Goal: Task Accomplishment & Management: Complete application form

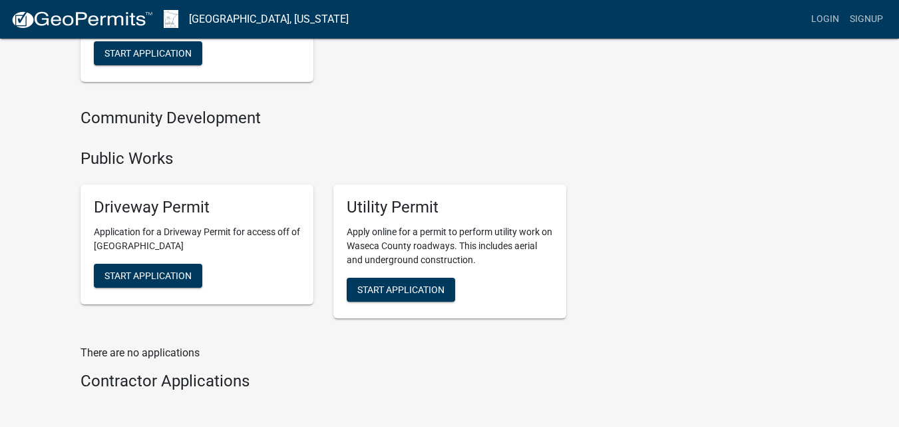
scroll to position [932, 0]
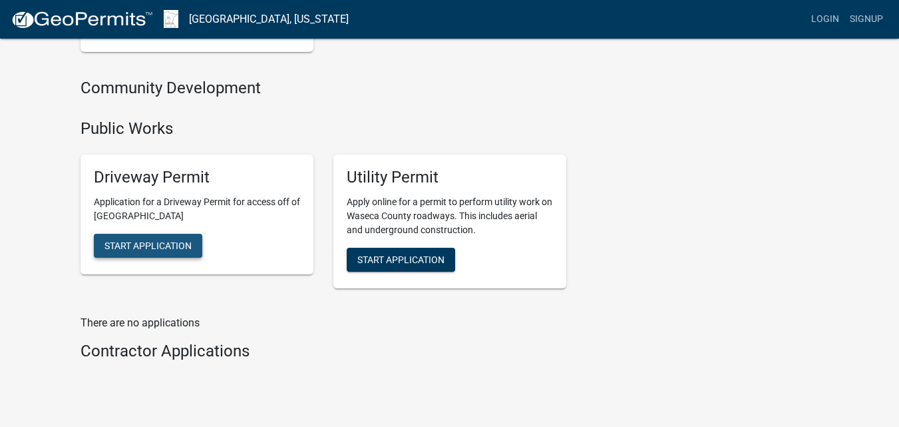
click at [142, 245] on span "Start Application" at bounding box center [147, 245] width 87 height 11
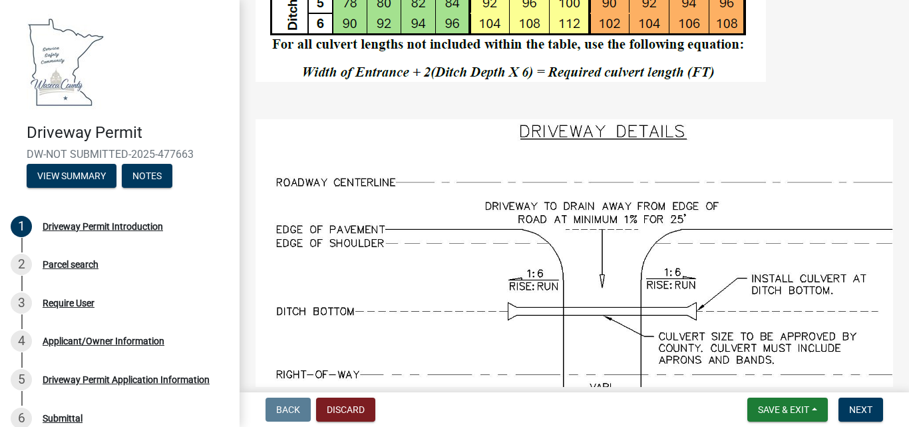
scroll to position [904, 0]
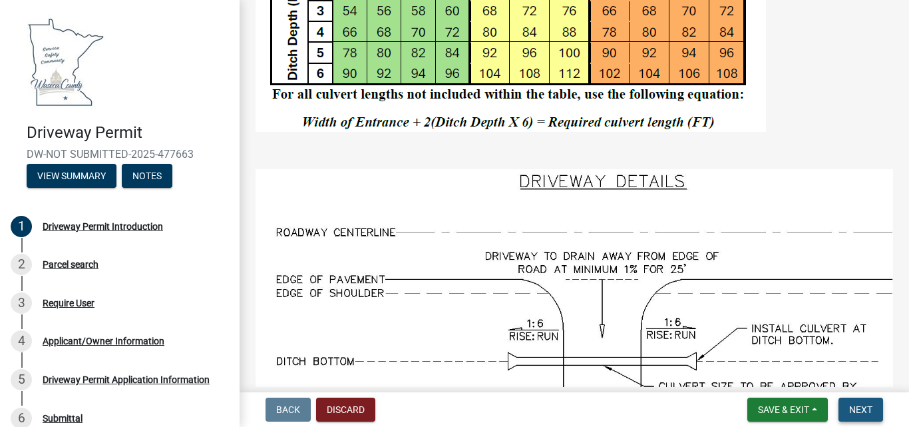
click at [859, 405] on span "Next" at bounding box center [860, 409] width 23 height 11
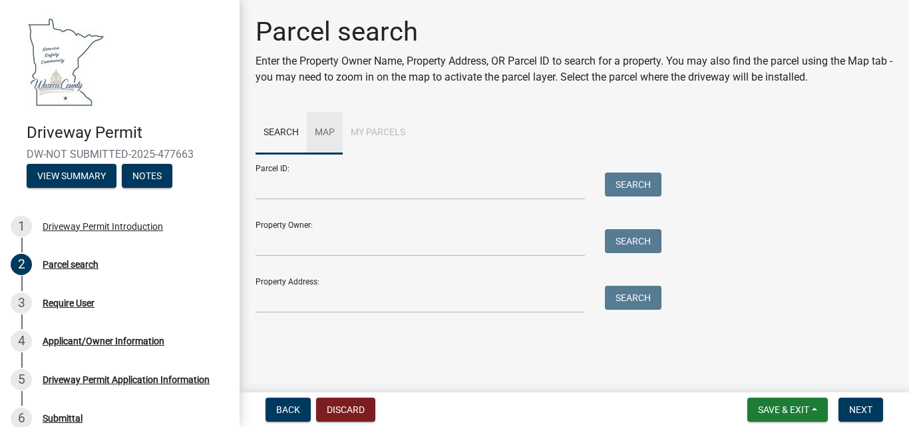
click at [321, 129] on link "Map" at bounding box center [325, 133] width 36 height 43
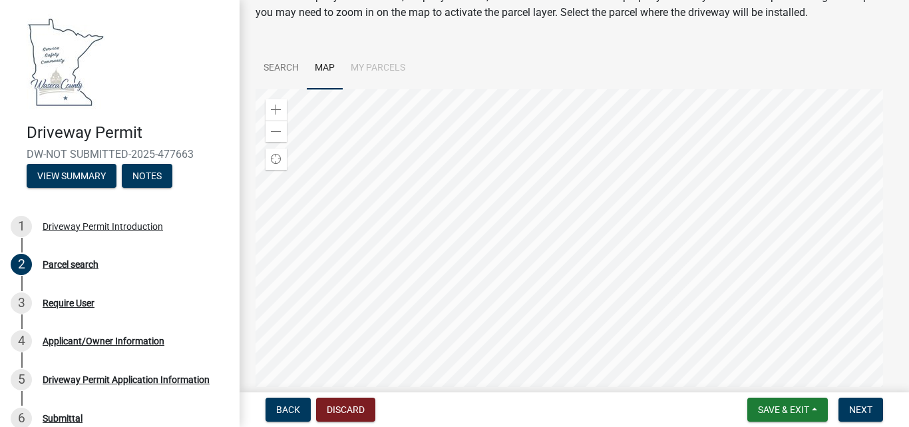
scroll to position [133, 0]
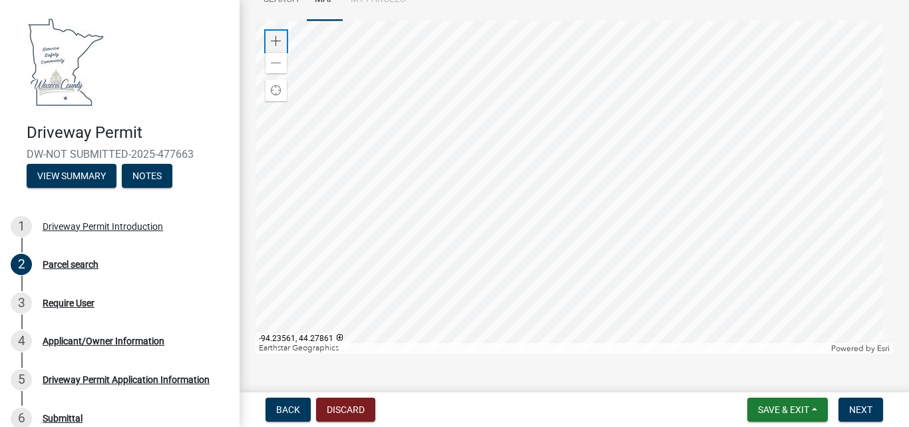
click at [274, 36] on span at bounding box center [276, 41] width 11 height 11
click at [571, 190] on div at bounding box center [575, 187] width 638 height 333
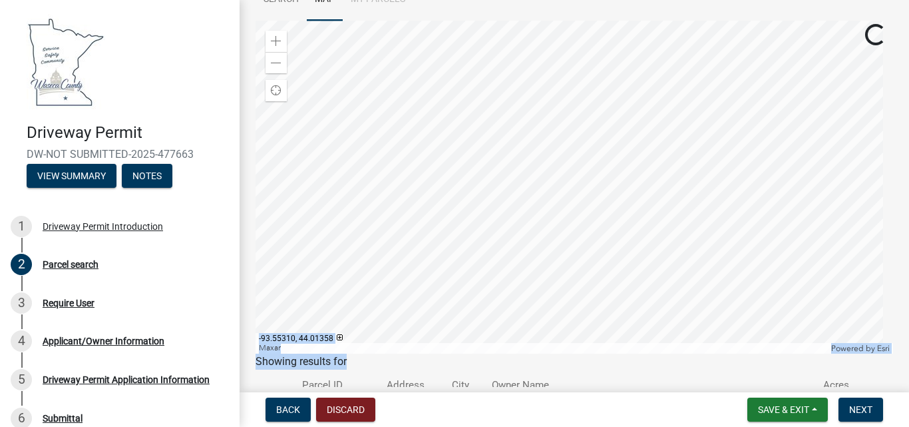
click at [497, 319] on wm-search-parcel-data-activity-input "Search Map My Parcels Zoom in Zoom out Find my location Maxar Powered by Esri -…" at bounding box center [575, 206] width 638 height 455
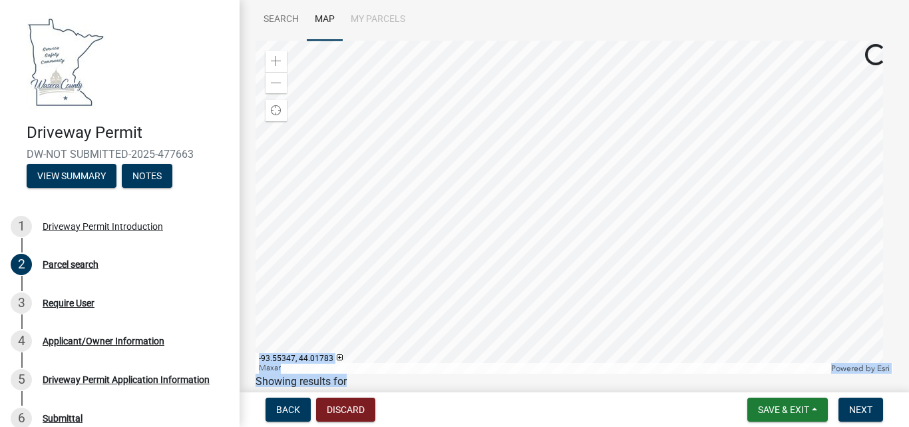
scroll to position [99, 0]
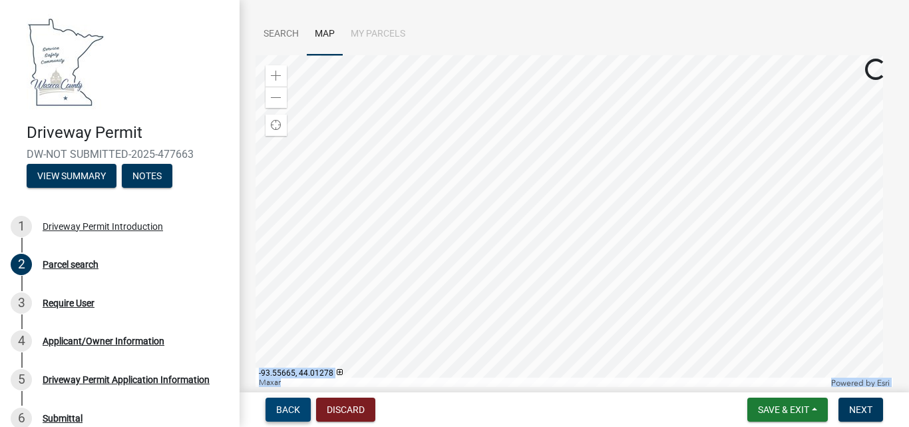
click at [282, 406] on span "Back" at bounding box center [288, 409] width 24 height 11
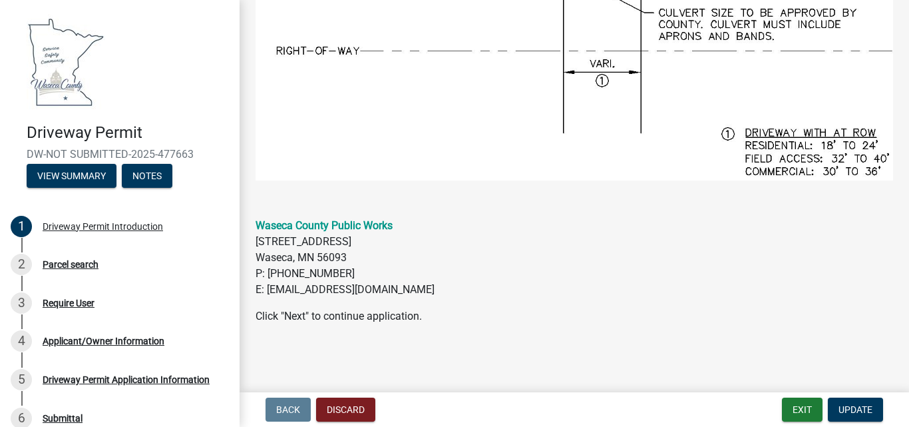
scroll to position [1303, 0]
click at [861, 408] on span "Update" at bounding box center [856, 409] width 34 height 11
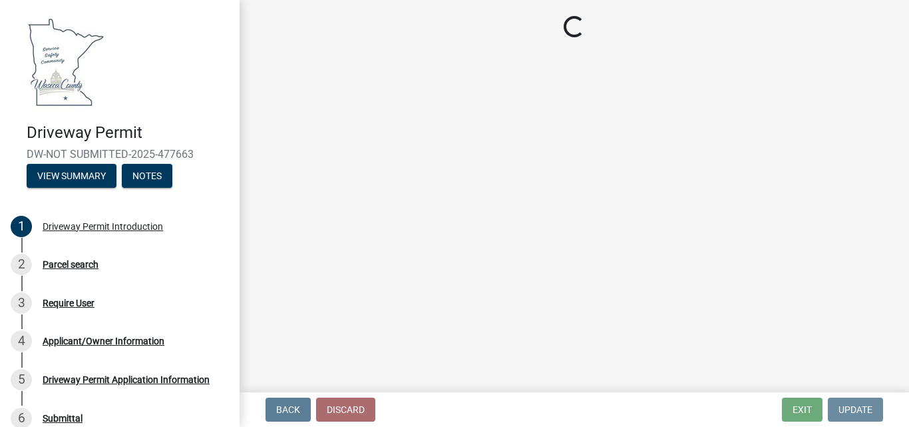
scroll to position [0, 0]
click at [57, 270] on div "2 Parcel search" at bounding box center [115, 264] width 208 height 21
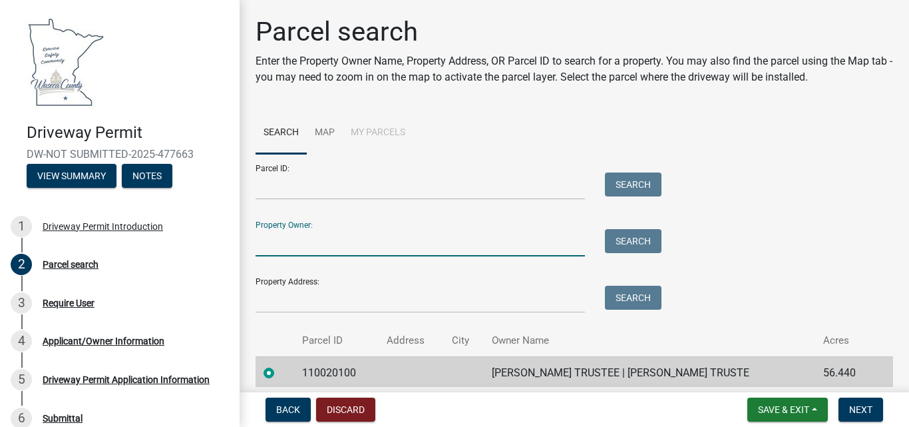
click at [266, 246] on input "Property Owner:" at bounding box center [420, 242] width 329 height 27
type input "Tim"
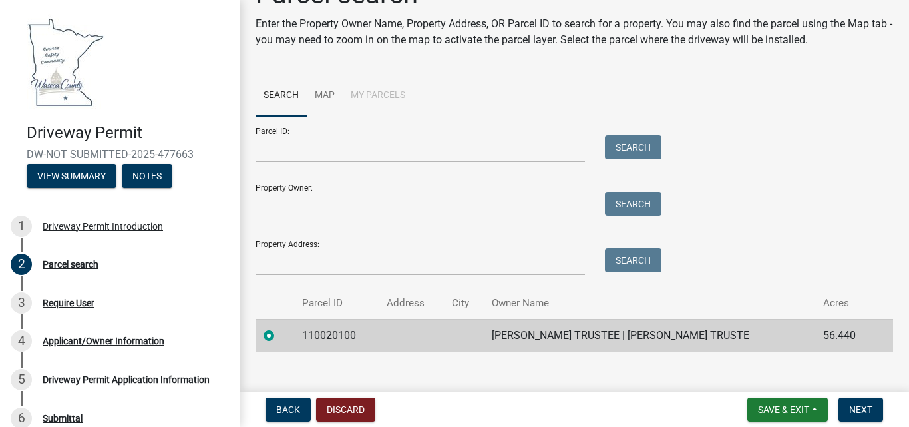
scroll to position [54, 0]
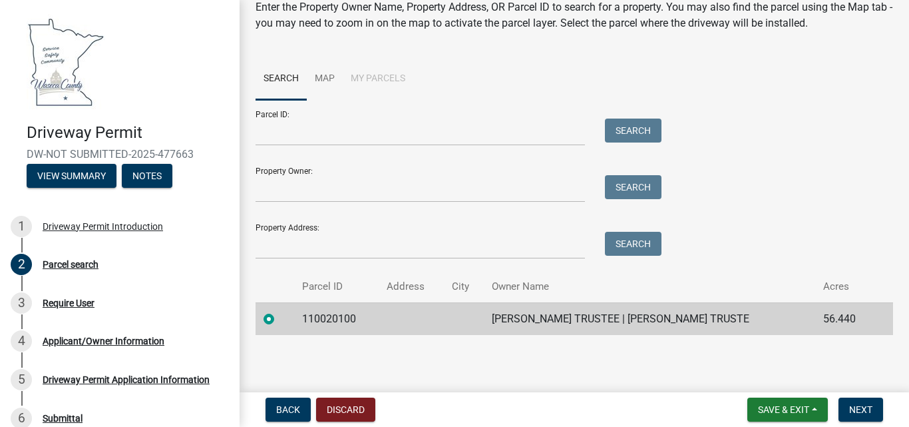
click at [280, 311] on label at bounding box center [280, 311] width 0 height 0
click at [280, 317] on input "radio" at bounding box center [284, 315] width 9 height 9
click at [347, 410] on button "Discard" at bounding box center [345, 409] width 59 height 24
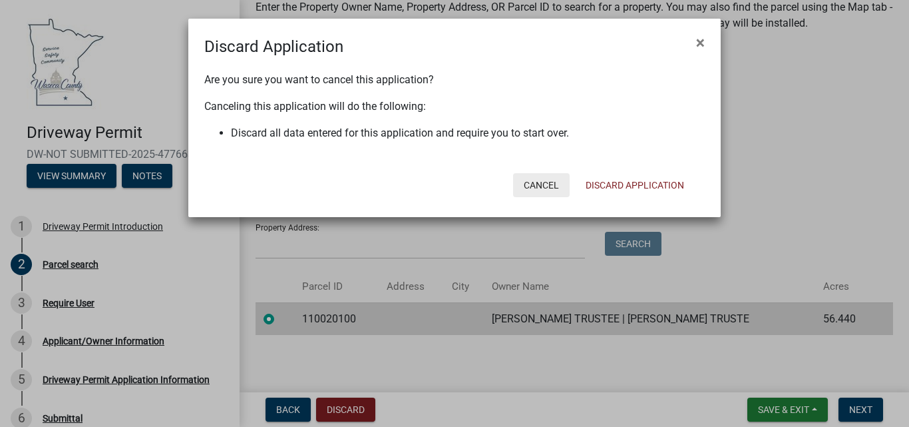
click at [539, 185] on button "Cancel" at bounding box center [541, 185] width 57 height 24
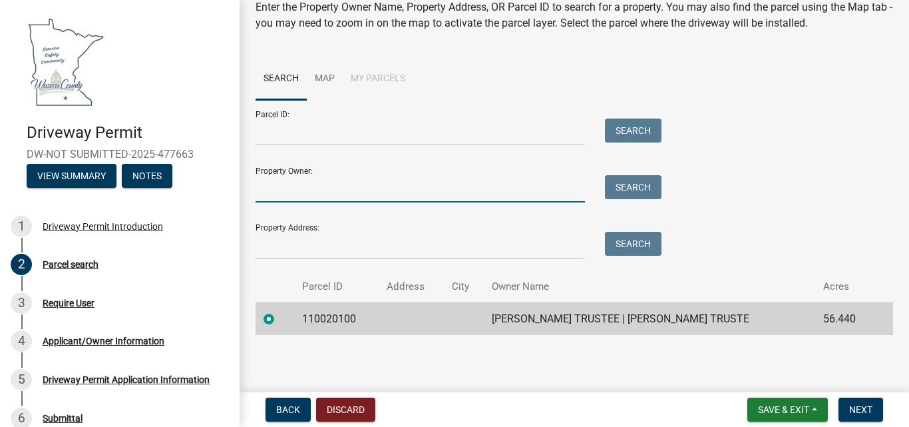
click at [279, 188] on input "Property Owner:" at bounding box center [420, 188] width 329 height 27
type input "Timber-Ridge"
click at [638, 192] on button "Search" at bounding box center [633, 187] width 57 height 24
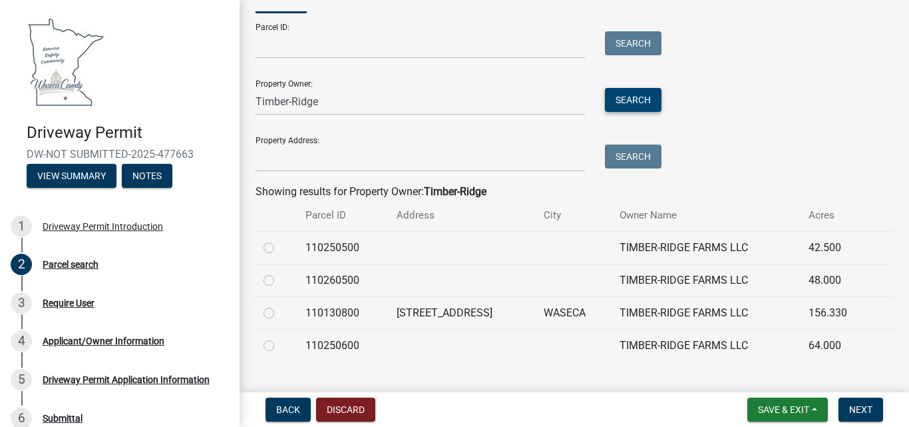
scroll to position [168, 0]
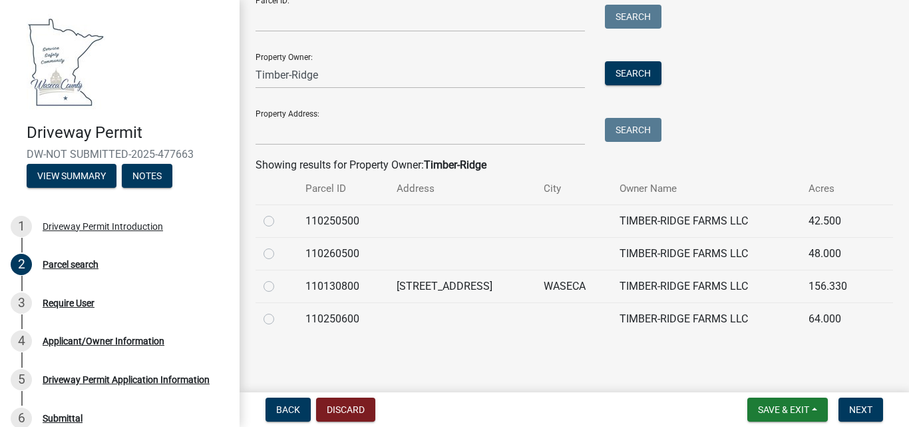
click at [443, 286] on td "[STREET_ADDRESS]" at bounding box center [462, 286] width 146 height 33
click at [333, 291] on td "110130800" at bounding box center [344, 286] width 92 height 33
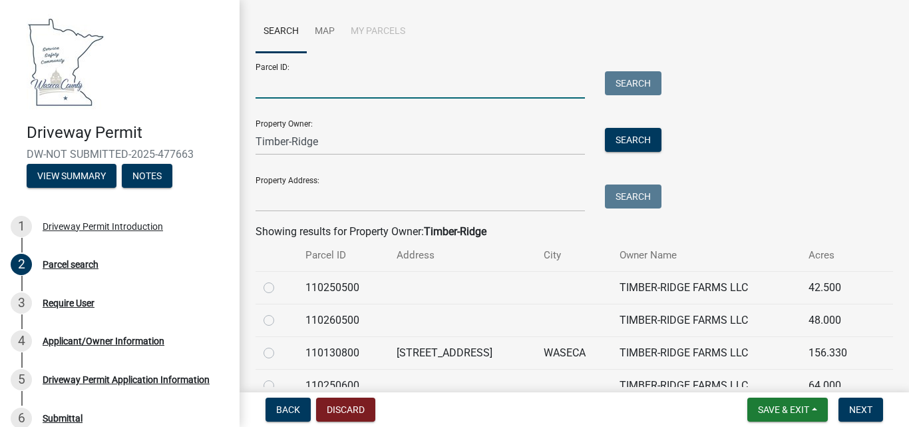
click at [274, 88] on input "Parcel ID:" at bounding box center [420, 84] width 329 height 27
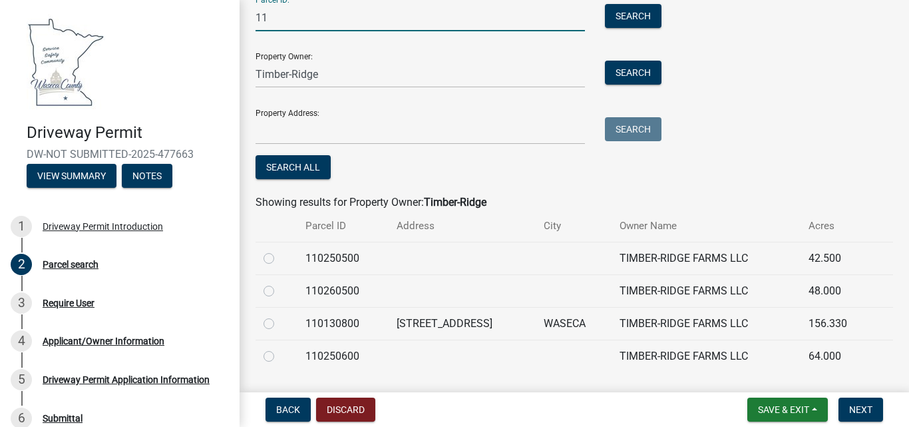
scroll to position [139, 0]
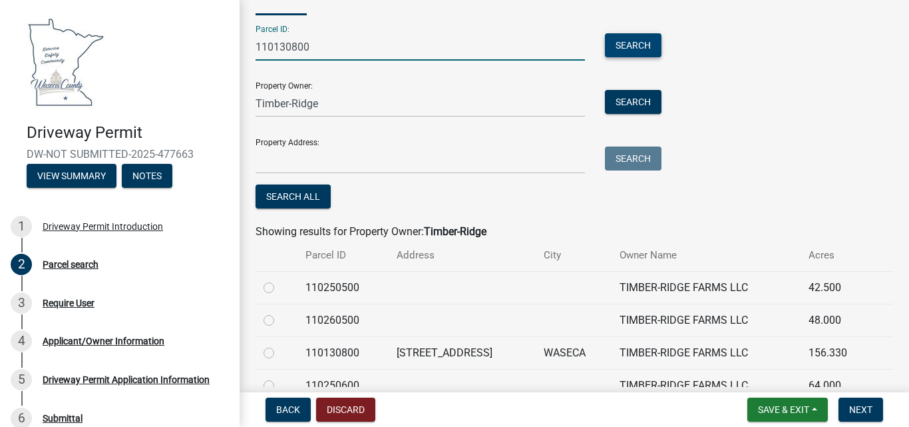
type input "110130800"
click at [637, 43] on button "Search" at bounding box center [633, 45] width 57 height 24
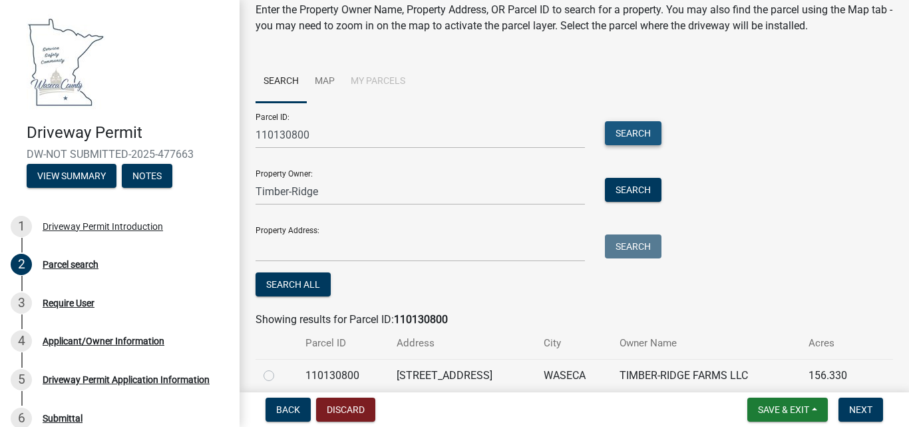
scroll to position [108, 0]
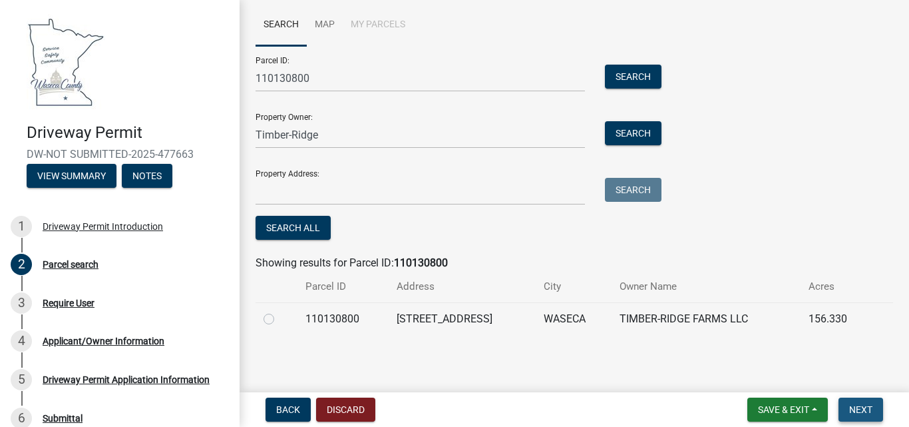
click at [854, 407] on span "Next" at bounding box center [860, 409] width 23 height 11
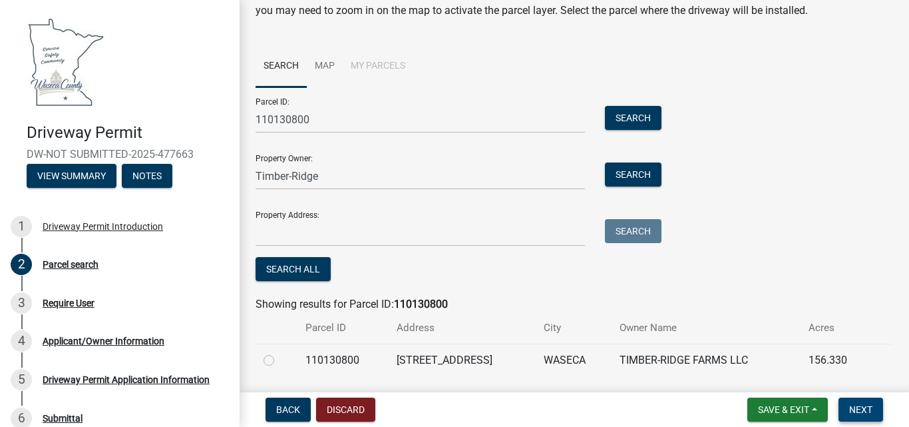
scroll to position [0, 0]
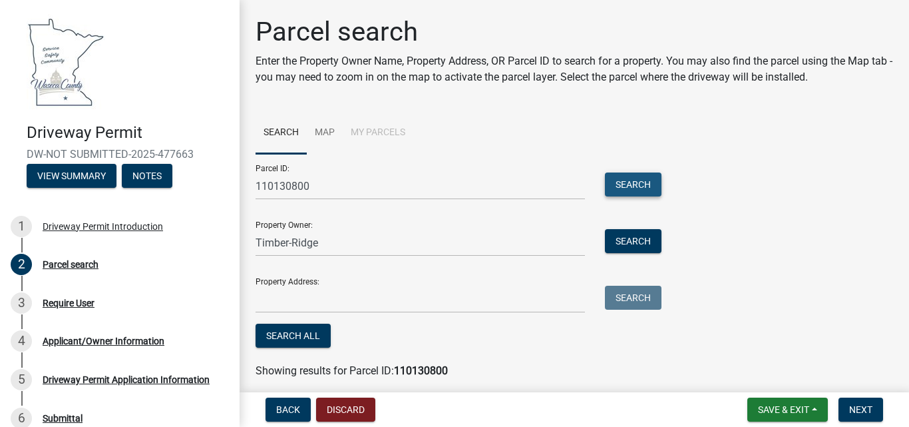
click at [624, 177] on button "Search" at bounding box center [633, 184] width 57 height 24
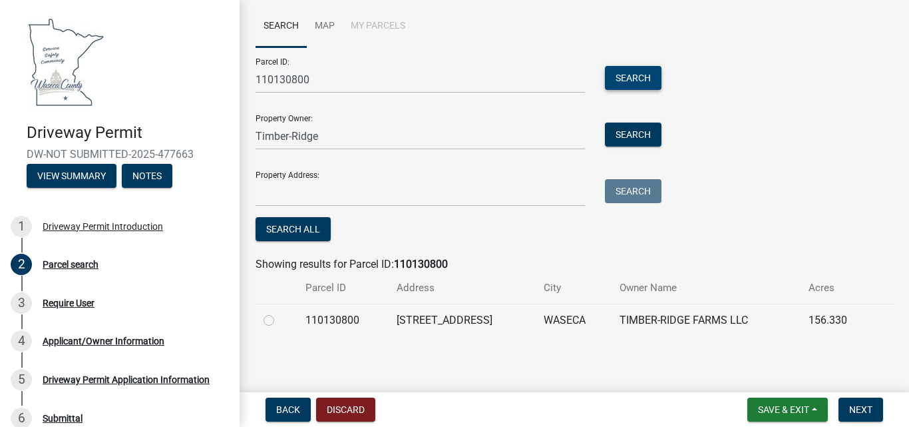
scroll to position [108, 0]
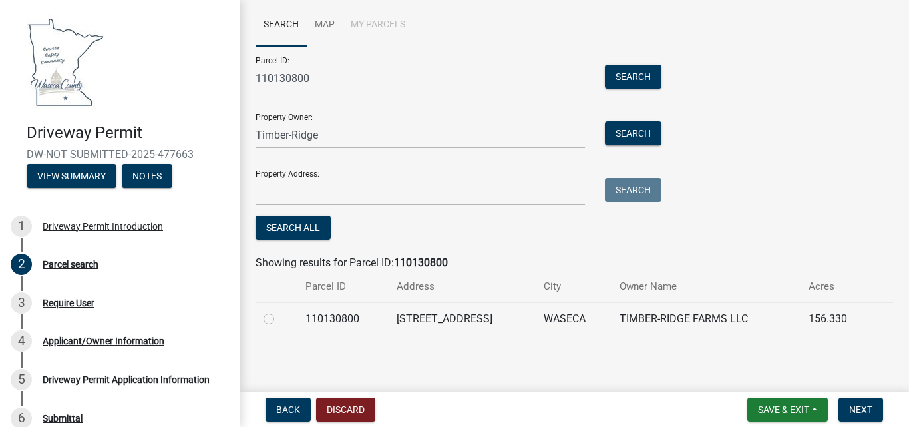
click at [331, 324] on td "110130800" at bounding box center [344, 318] width 92 height 33
click at [338, 318] on td "110130800" at bounding box center [344, 318] width 92 height 33
click at [856, 405] on span "Next" at bounding box center [860, 409] width 23 height 11
click at [332, 319] on td "110130800" at bounding box center [344, 318] width 92 height 33
click at [280, 311] on label at bounding box center [280, 311] width 0 height 0
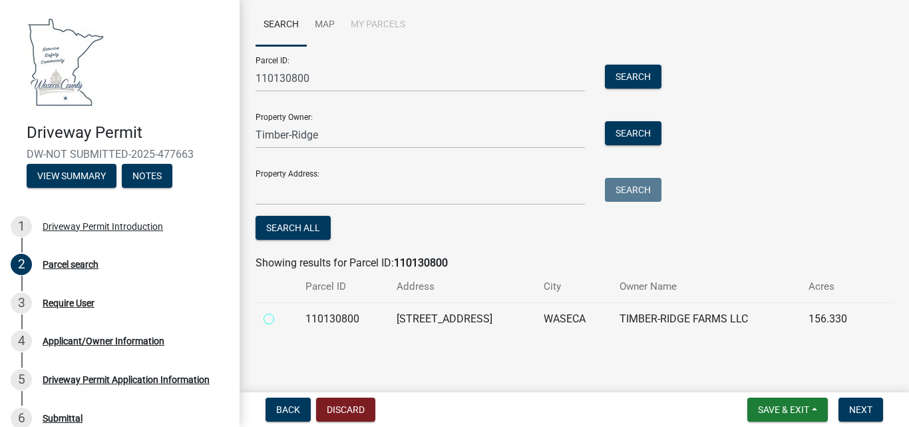
click at [280, 319] on input "radio" at bounding box center [284, 315] width 9 height 9
radio input "true"
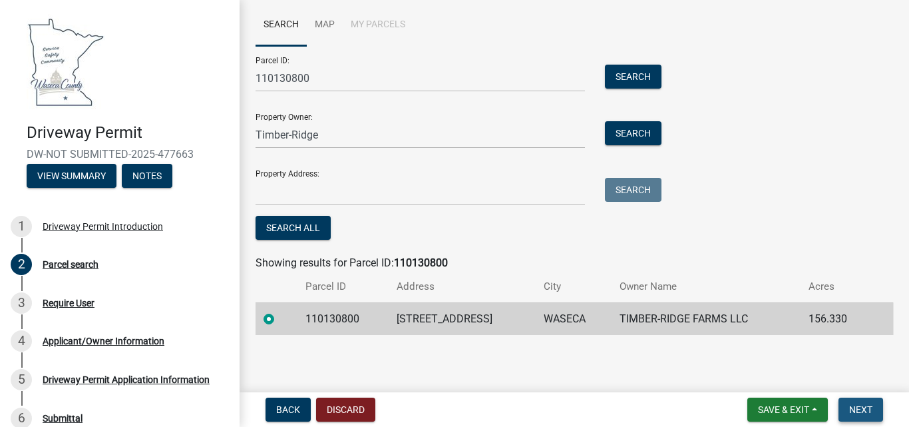
click at [865, 408] on span "Next" at bounding box center [860, 409] width 23 height 11
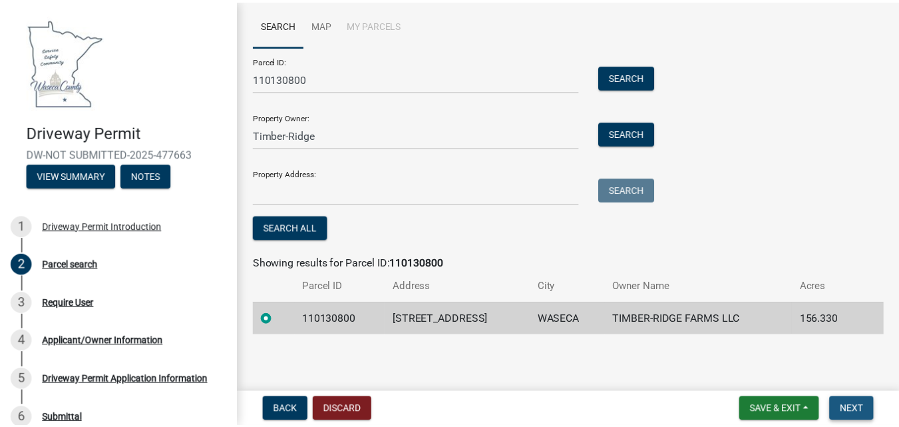
scroll to position [0, 0]
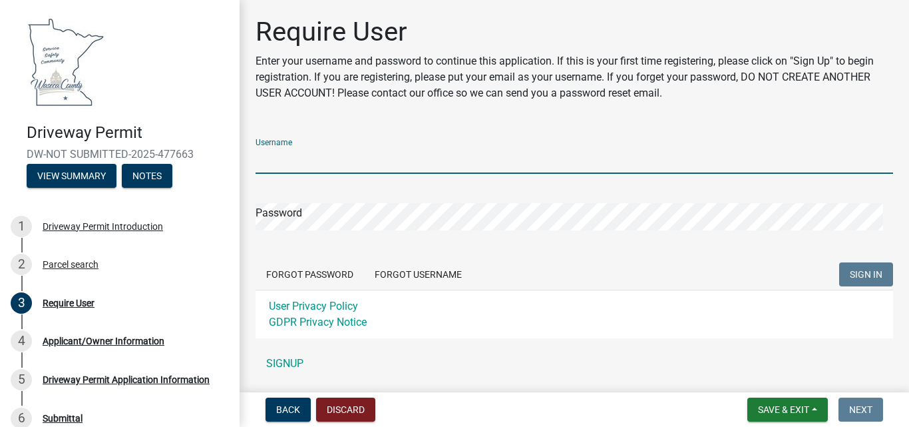
click at [291, 154] on input "Username" at bounding box center [575, 159] width 638 height 27
type input "[EMAIL_ADDRESS][DOMAIN_NAME]"
click at [286, 274] on button "Forgot Password" at bounding box center [310, 274] width 108 height 24
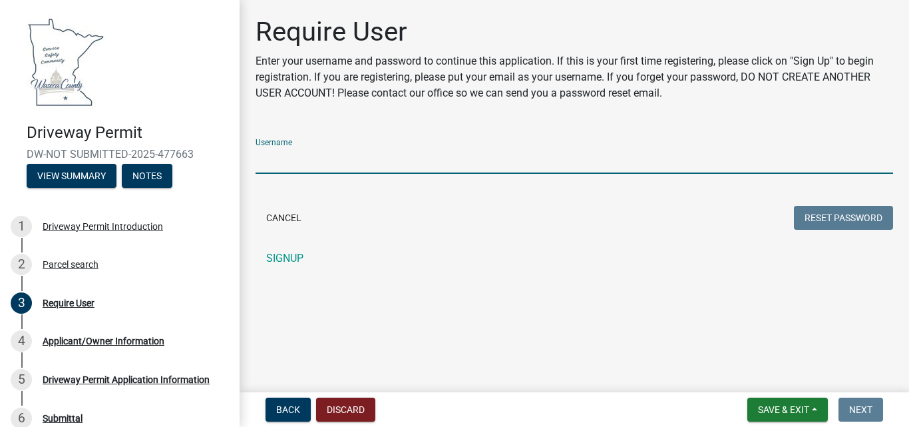
click at [291, 157] on input "Username" at bounding box center [575, 159] width 638 height 27
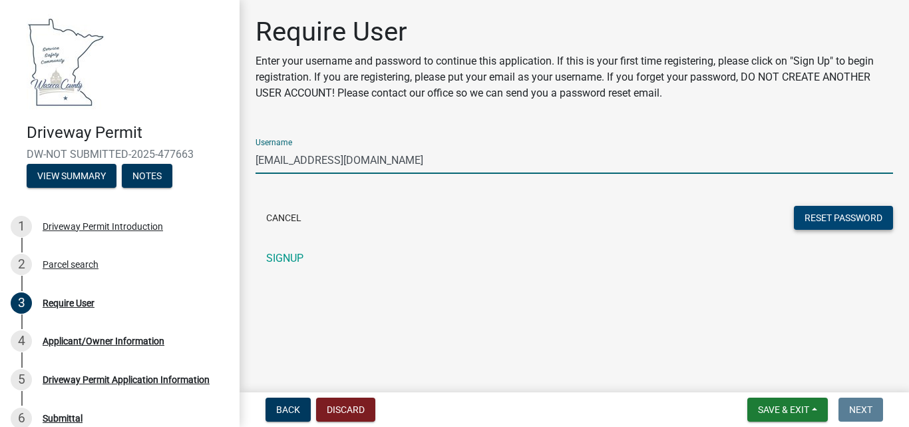
click at [818, 218] on button "Reset Password" at bounding box center [843, 218] width 99 height 24
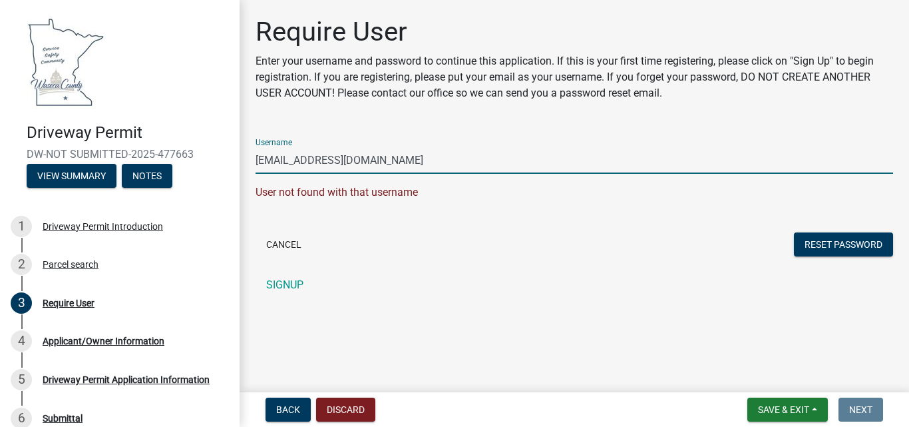
drag, startPoint x: 414, startPoint y: 161, endPoint x: 244, endPoint y: 149, distance: 170.8
click at [244, 149] on div "Require User Enter your username and password to continue this application. If …" at bounding box center [575, 163] width 670 height 294
type input "dkuhns75@gmail.com"
click at [811, 246] on button "Reset Password" at bounding box center [843, 244] width 99 height 24
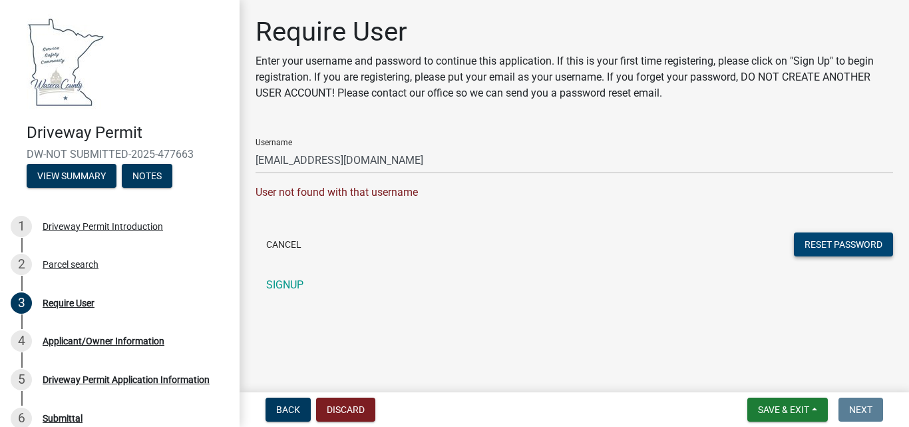
click at [836, 240] on button "Reset Password" at bounding box center [843, 244] width 99 height 24
click at [284, 284] on link "SIGNUP" at bounding box center [575, 285] width 638 height 27
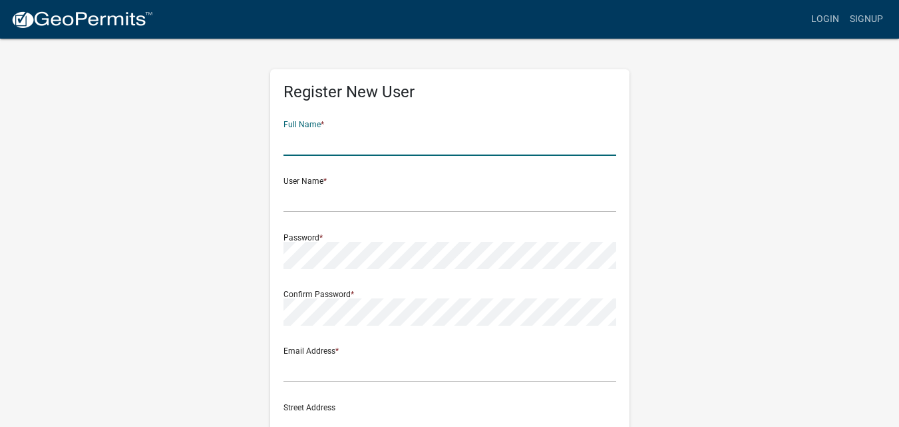
click at [363, 140] on input "text" at bounding box center [450, 141] width 333 height 27
type input "[PERSON_NAME]"
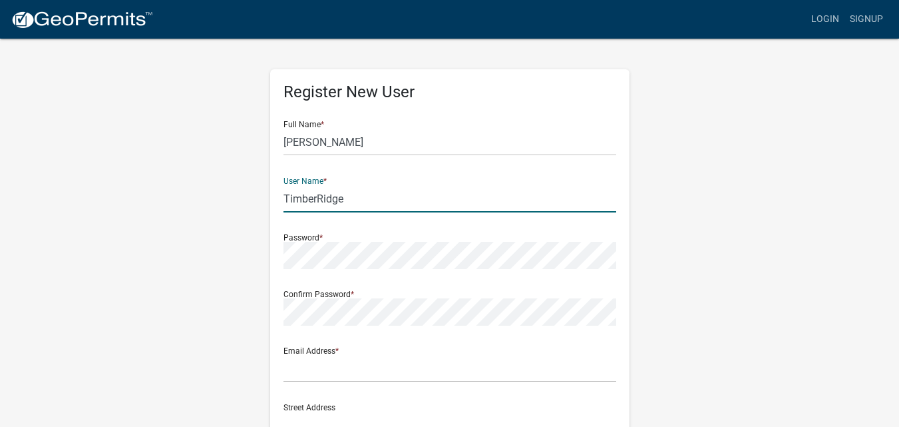
type input "TimberRidge"
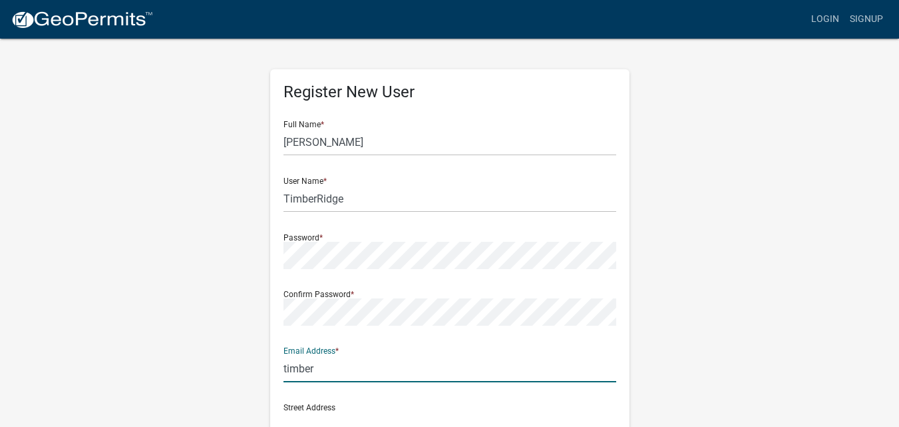
type input "[EMAIL_ADDRESS][DOMAIN_NAME]"
type input "29329 W. Wilton River Rd"
type input "Waseca"
type input "MINNESOTA"
type input "56093"
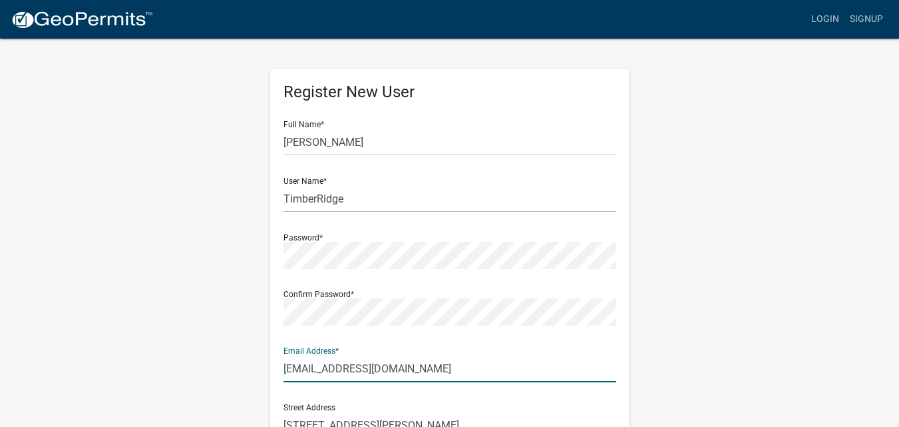
type input "5074612681"
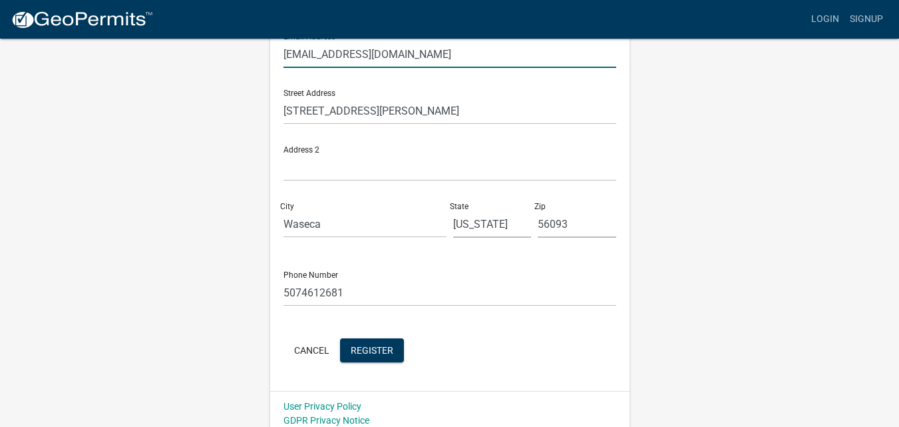
scroll to position [323, 0]
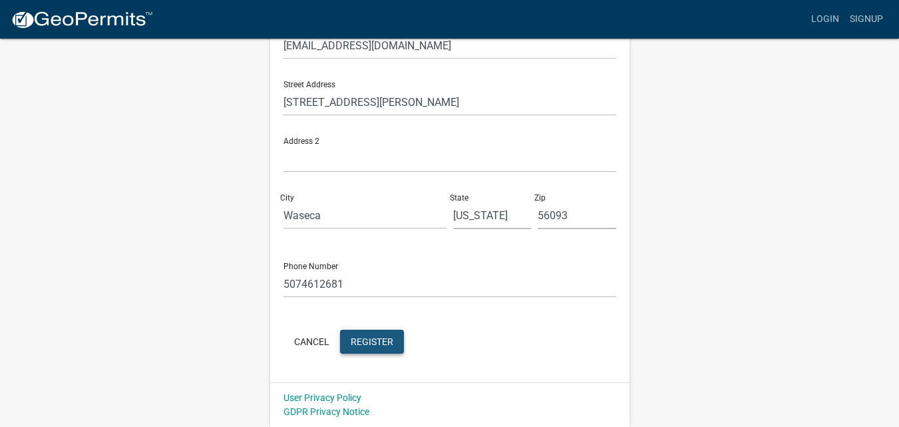
click at [377, 336] on span "Register" at bounding box center [372, 340] width 43 height 11
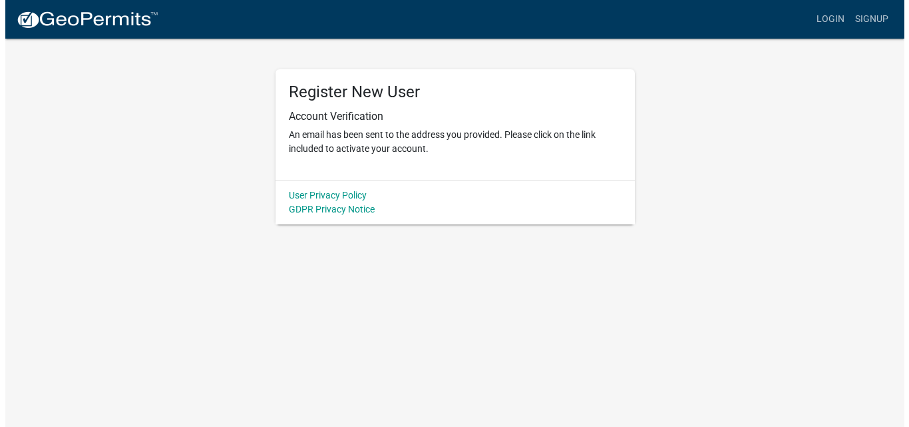
scroll to position [0, 0]
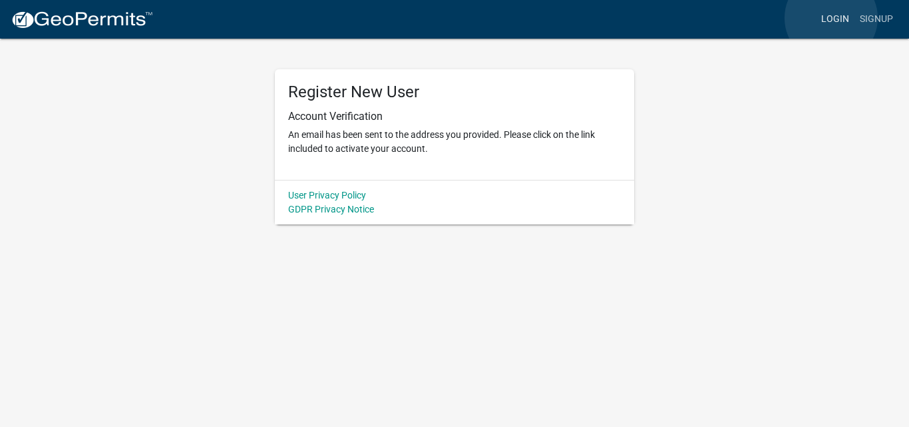
click at [832, 18] on link "Login" at bounding box center [835, 19] width 39 height 25
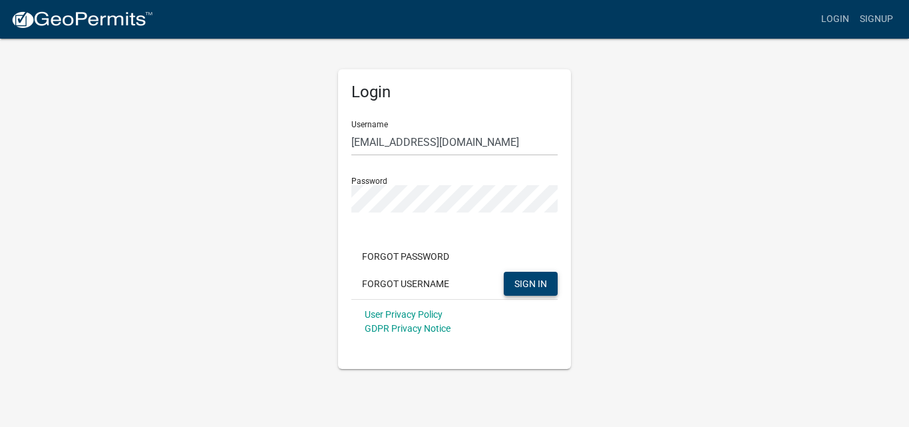
click at [522, 278] on span "SIGN IN" at bounding box center [531, 283] width 33 height 11
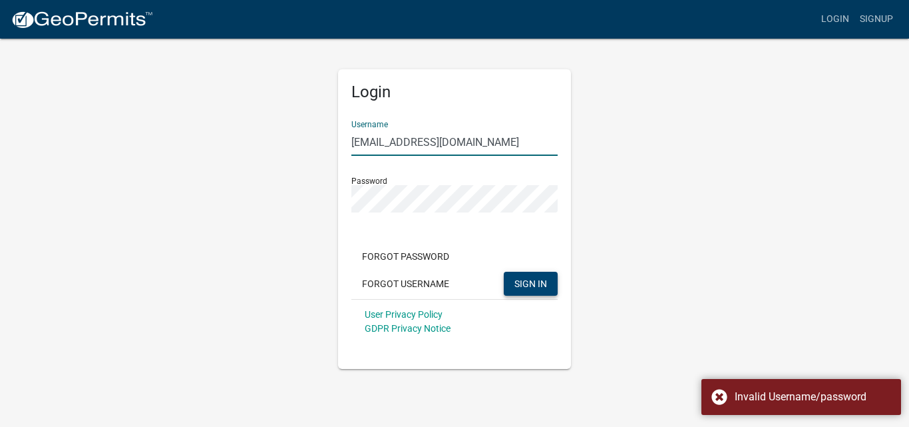
drag, startPoint x: 476, startPoint y: 138, endPoint x: 316, endPoint y: 156, distance: 160.7
click at [319, 154] on div "Login Username dkuhns75@gmail.com Password Forgot Password Forgot Username SIGN…" at bounding box center [454, 202] width 759 height 331
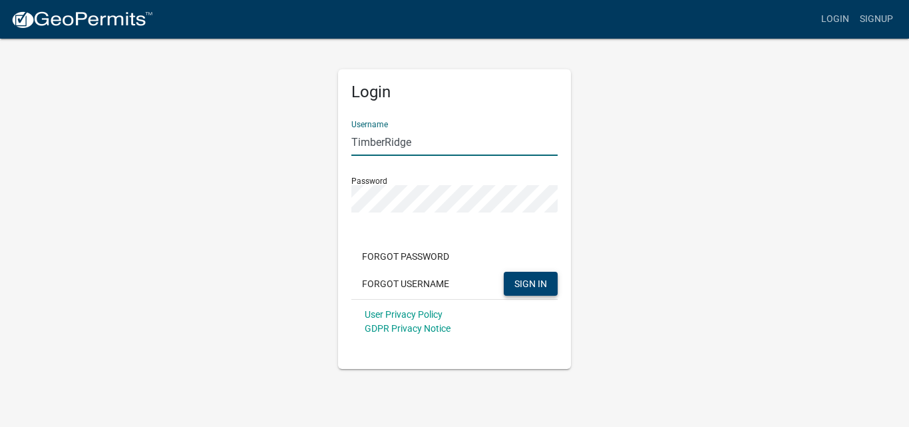
type input "TimberRidge"
click at [282, 269] on div "Login Username TimberRidge Password Forgot Password Forgot Username SIGN IN Use…" at bounding box center [454, 202] width 759 height 331
click at [526, 282] on span "SIGN IN" at bounding box center [531, 283] width 33 height 11
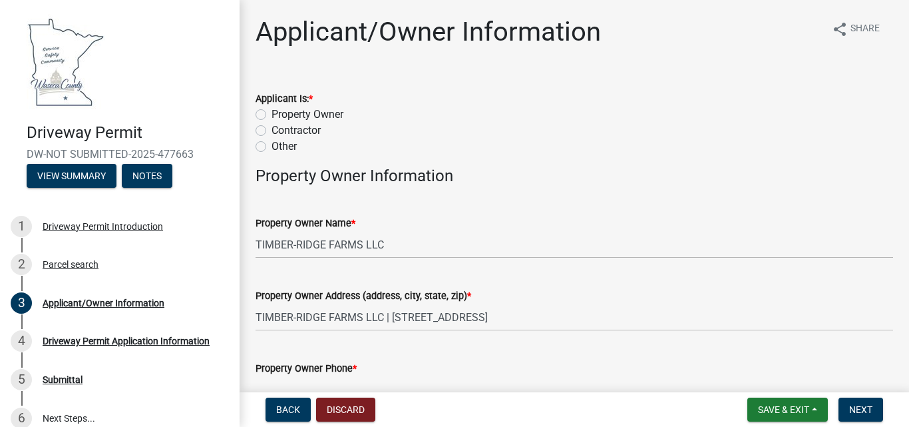
drag, startPoint x: 262, startPoint y: 114, endPoint x: 278, endPoint y: 113, distance: 16.7
click at [272, 114] on label "Property Owner" at bounding box center [308, 114] width 72 height 16
click at [272, 114] on input "Property Owner" at bounding box center [276, 110] width 9 height 9
radio input "true"
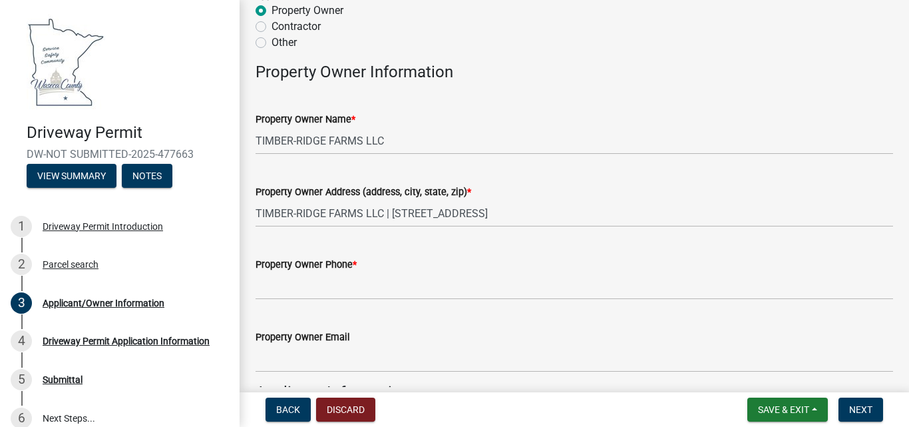
scroll to position [133, 0]
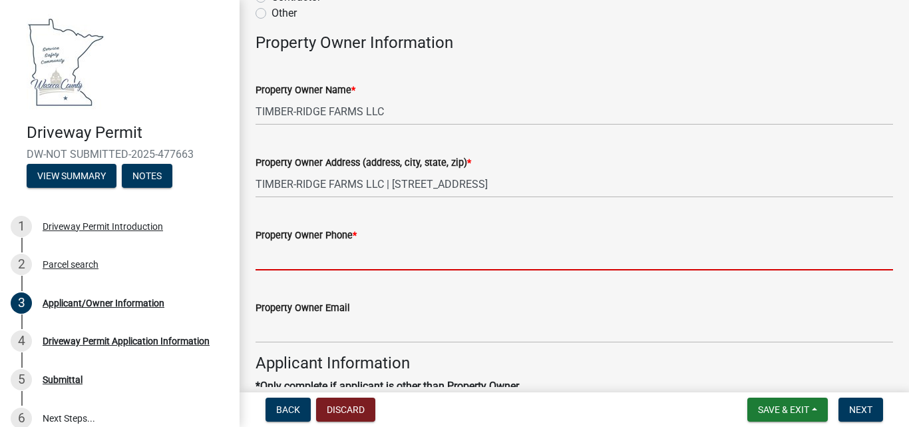
click at [274, 262] on input "Property Owner Phone *" at bounding box center [575, 256] width 638 height 27
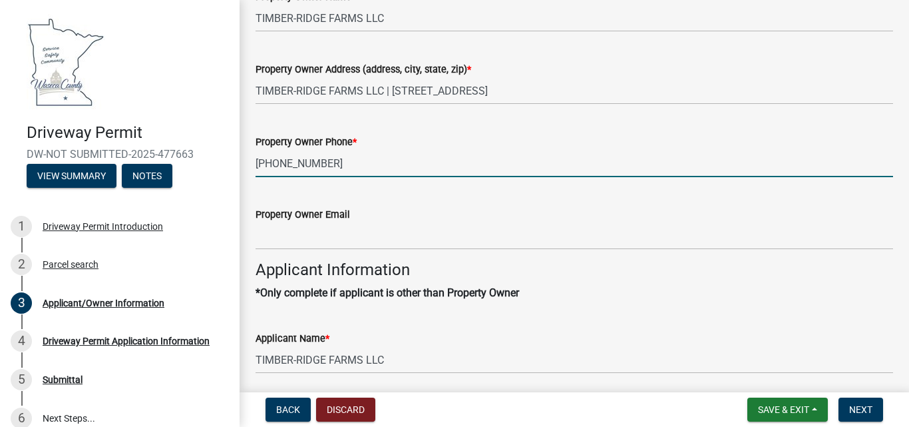
scroll to position [266, 0]
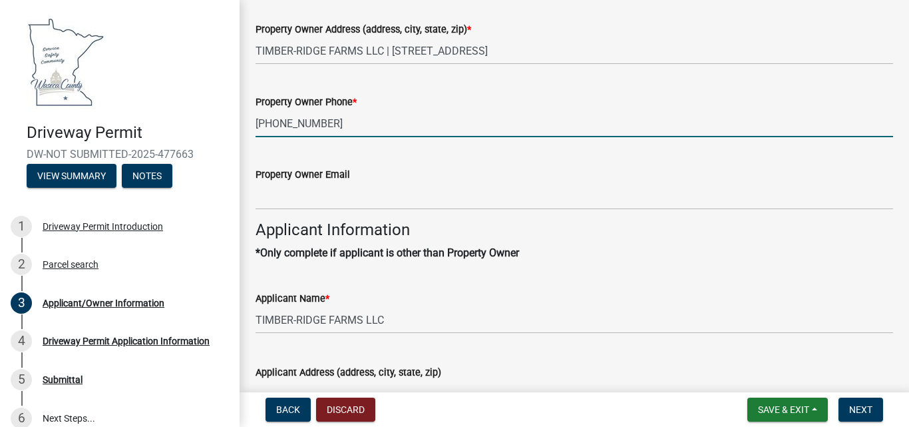
type input "[PHONE_NUMBER]"
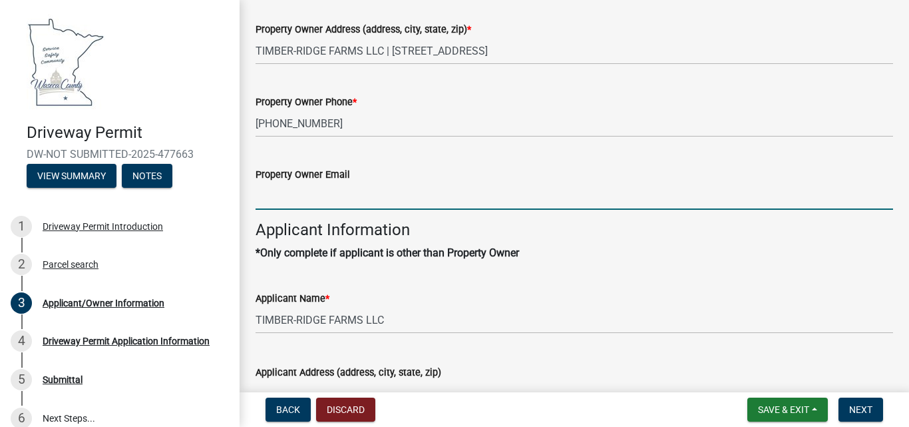
click at [269, 196] on input "Property Owner Email" at bounding box center [575, 195] width 638 height 27
type input "[EMAIL_ADDRESS][DOMAIN_NAME]"
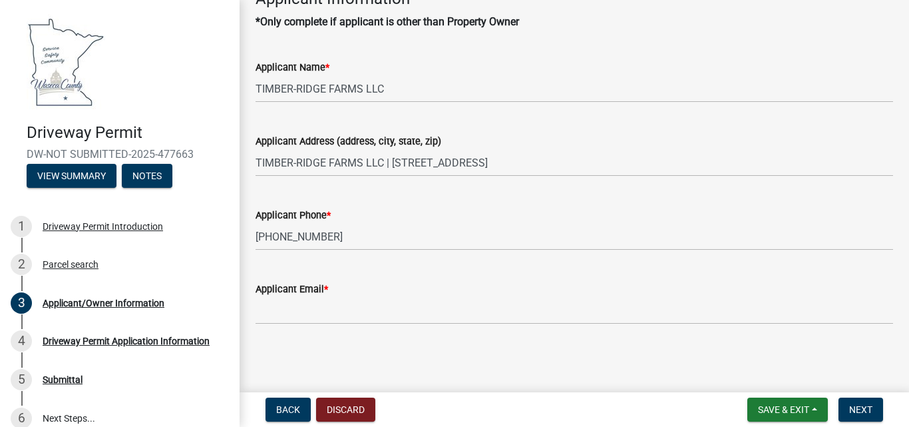
scroll to position [499, 0]
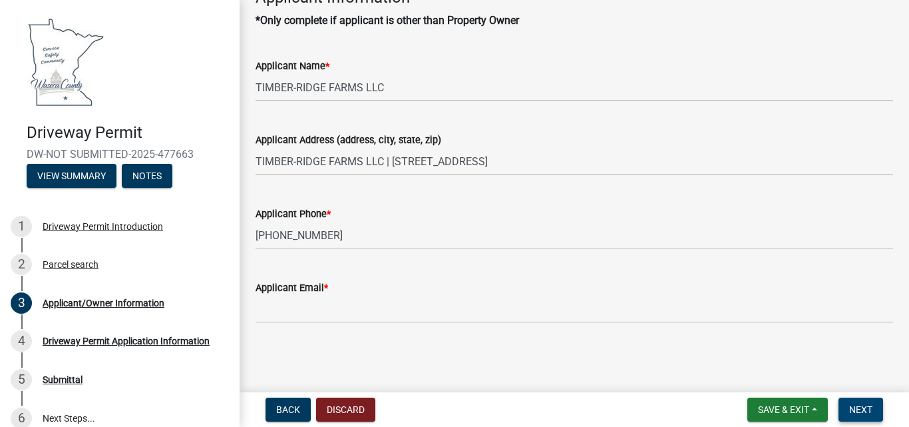
click at [860, 412] on span "Next" at bounding box center [860, 409] width 23 height 11
click at [859, 409] on span "Next" at bounding box center [860, 409] width 23 height 11
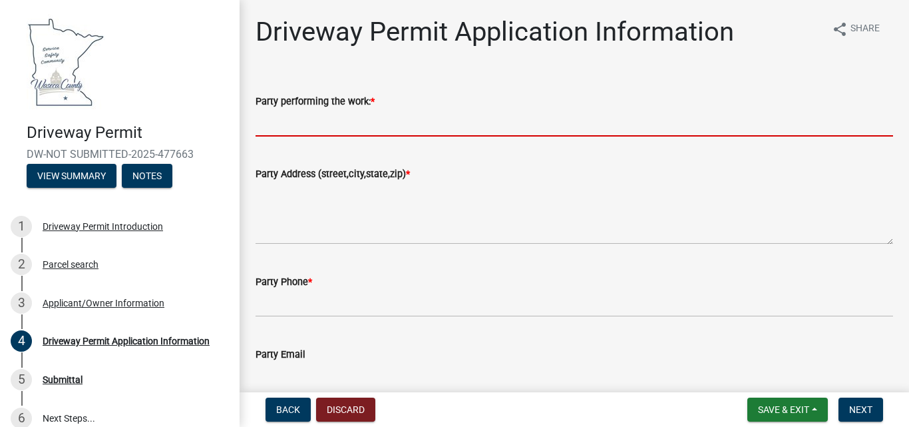
click at [291, 128] on input "Party performing the work: *" at bounding box center [575, 122] width 638 height 27
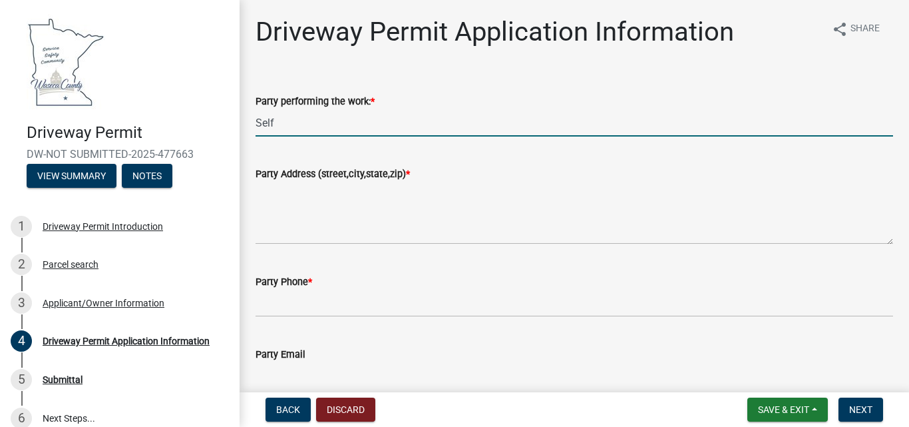
type input "Self"
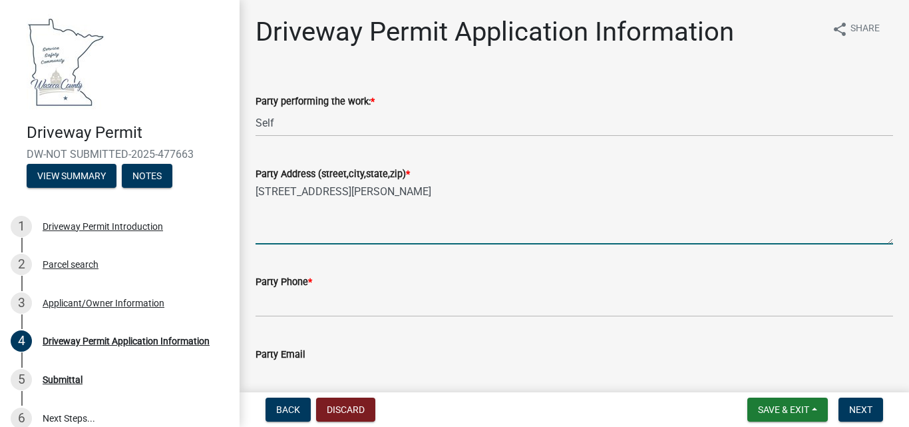
type textarea "[STREET_ADDRESS][PERSON_NAME]"
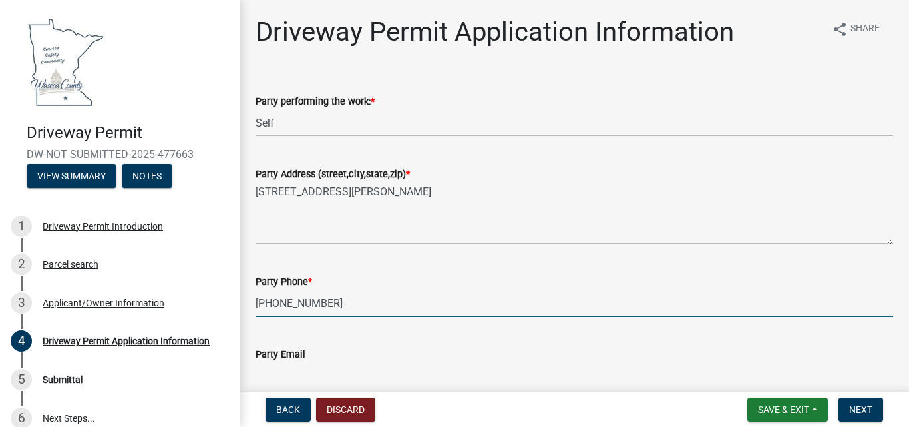
type input "[PHONE_NUMBER]"
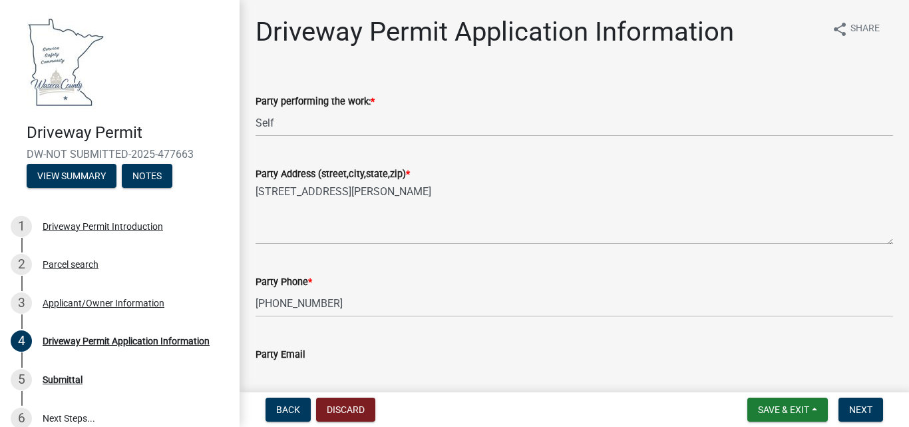
scroll to position [3, 0]
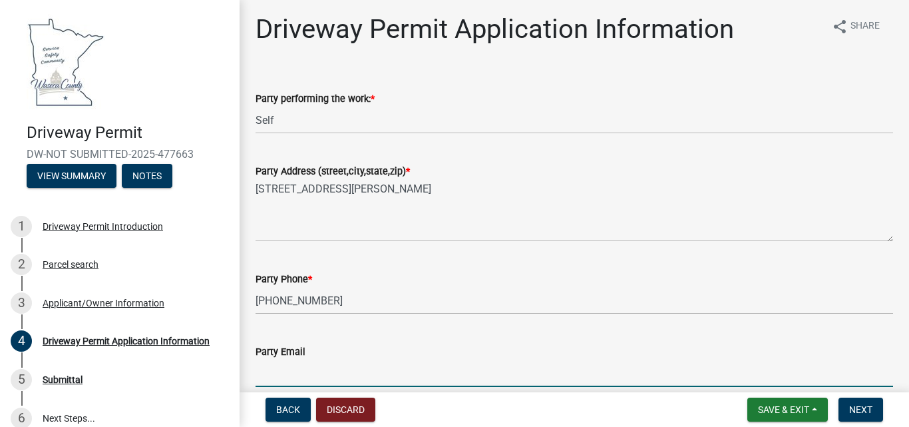
type input "f"
type input "[EMAIL_ADDRESS][DOMAIN_NAME]"
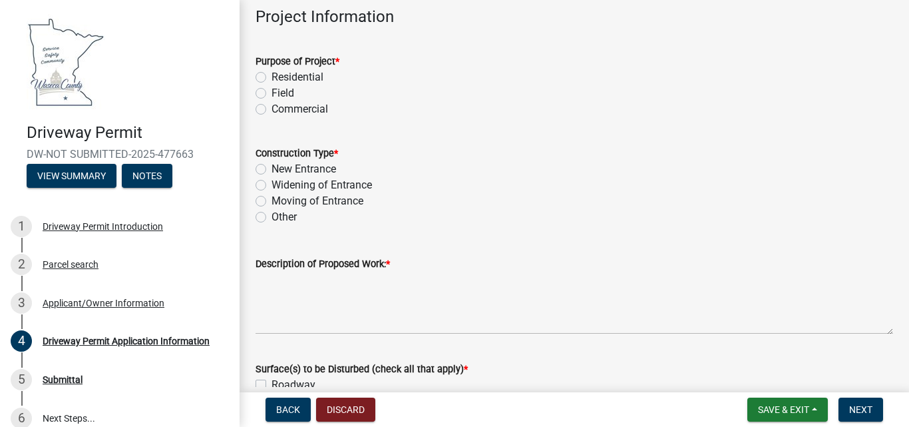
scroll to position [402, 0]
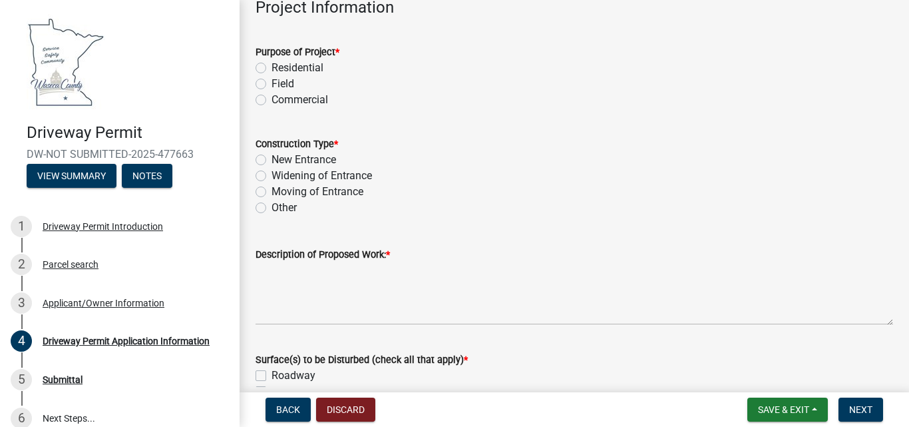
click at [272, 85] on label "Field" at bounding box center [283, 84] width 23 height 16
click at [272, 85] on input "Field" at bounding box center [276, 80] width 9 height 9
radio input "true"
click at [272, 160] on label "New Entrance" at bounding box center [304, 160] width 65 height 16
click at [272, 160] on input "New Entrance" at bounding box center [276, 156] width 9 height 9
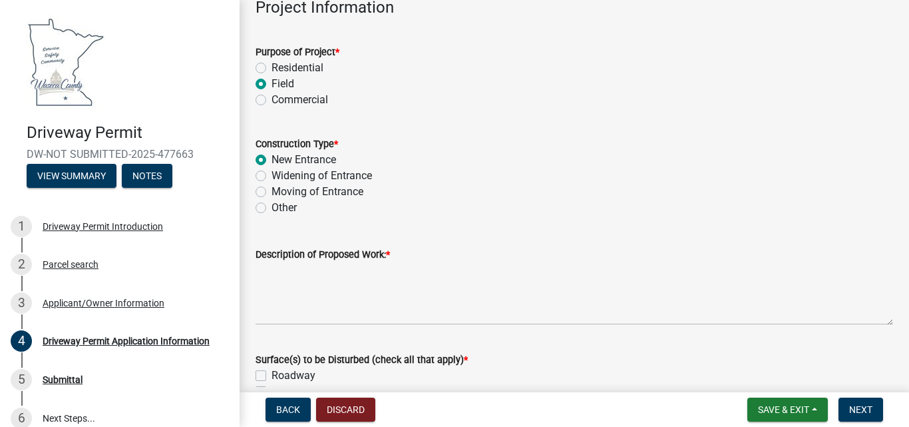
radio input "true"
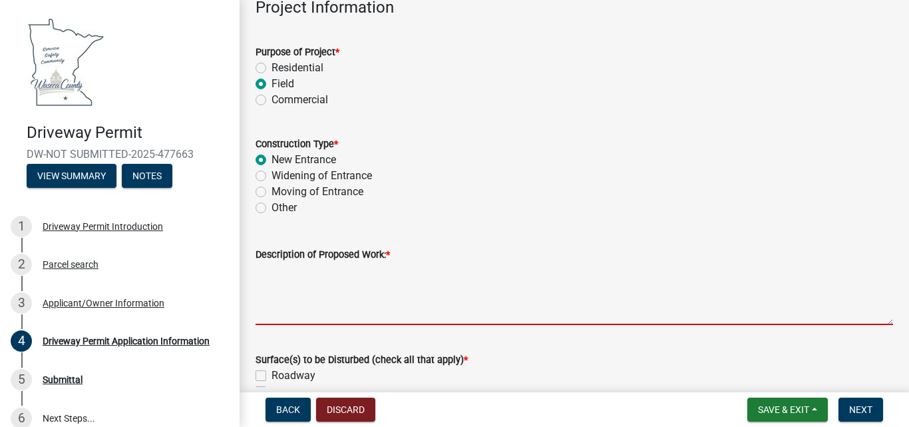
drag, startPoint x: 267, startPoint y: 270, endPoint x: 284, endPoint y: 271, distance: 17.3
click at [267, 270] on textarea "Description of Proposed Work: *" at bounding box center [575, 293] width 638 height 63
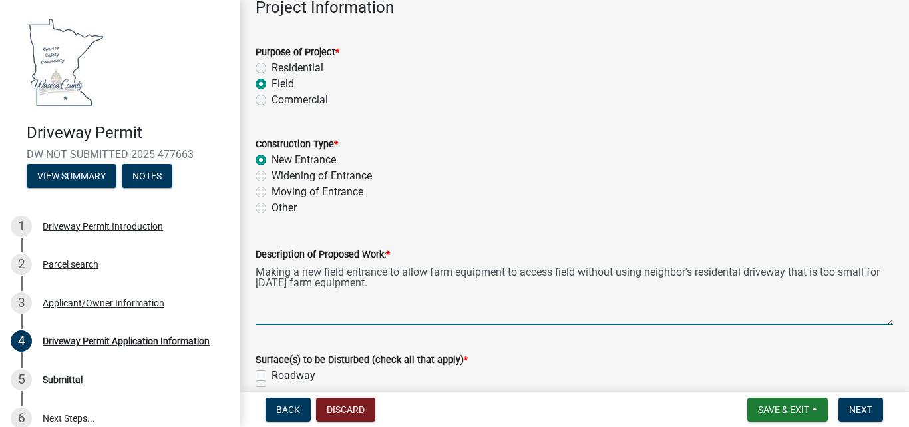
click at [717, 275] on textarea "Making a new field entrance to allow farm equipment to access field without usi…" at bounding box center [575, 293] width 638 height 63
click at [735, 270] on textarea "Making a new field entrance to allow farm equipment to access field without usi…" at bounding box center [575, 293] width 638 height 63
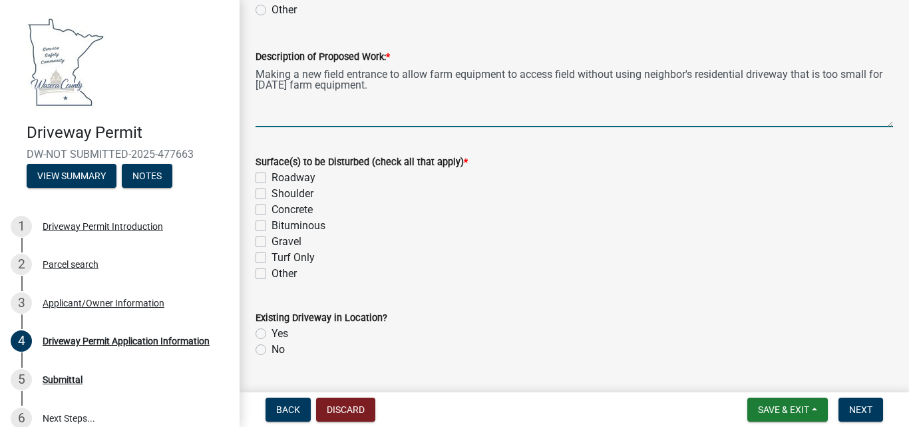
scroll to position [602, 0]
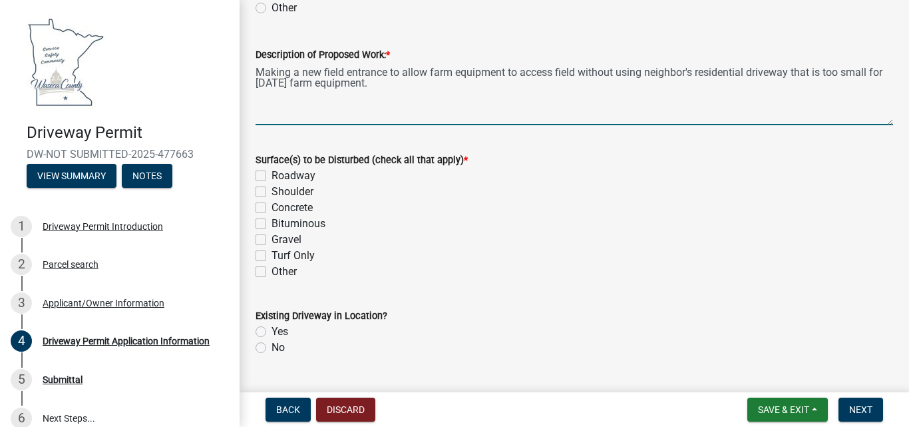
type textarea "Making a new field entrance to allow farm equipment to access field without usi…"
click at [272, 258] on label "Turf Only" at bounding box center [293, 256] width 43 height 16
click at [272, 256] on input "Turf Only" at bounding box center [276, 252] width 9 height 9
checkbox input "true"
checkbox input "false"
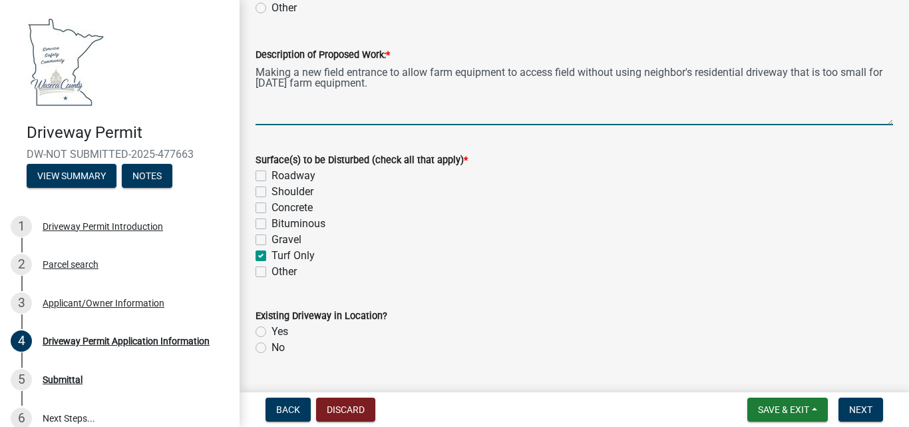
checkbox input "false"
checkbox input "true"
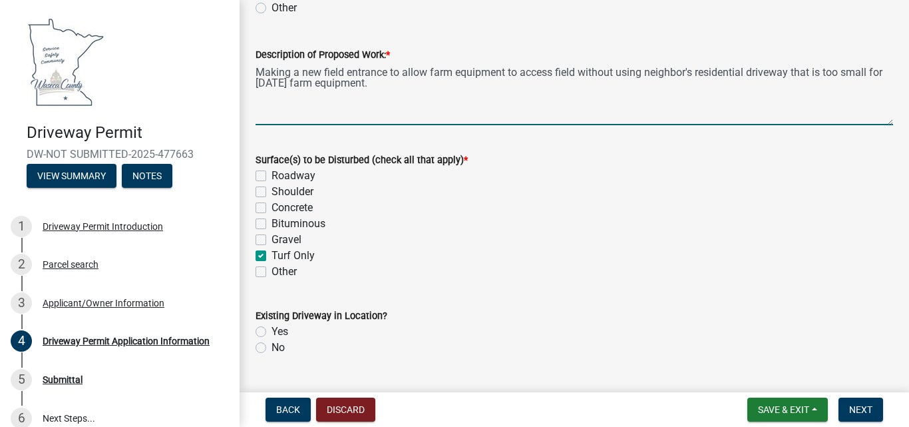
checkbox input "false"
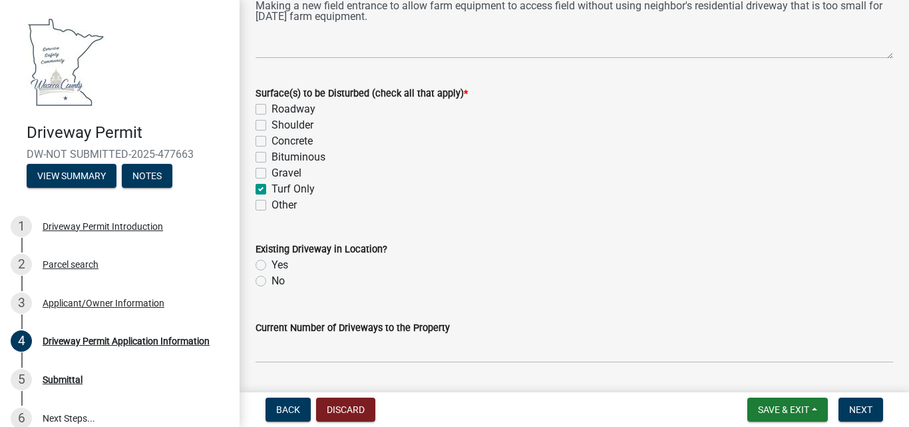
scroll to position [735, 0]
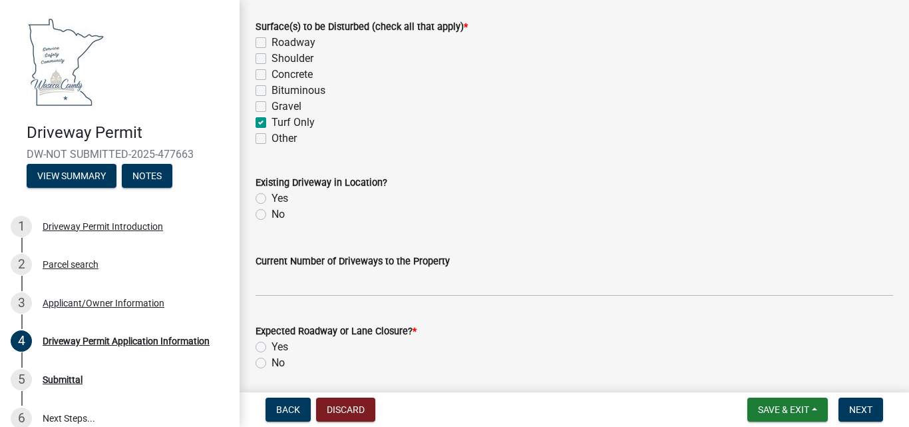
click at [272, 212] on label "No" at bounding box center [278, 214] width 13 height 16
click at [272, 212] on input "No" at bounding box center [276, 210] width 9 height 9
radio input "true"
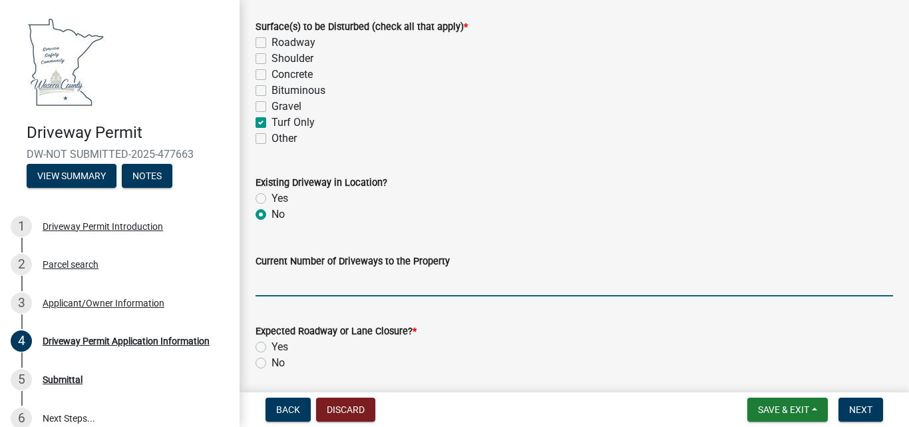
click at [282, 280] on input "Current Number of Driveways to the Property" at bounding box center [575, 282] width 638 height 27
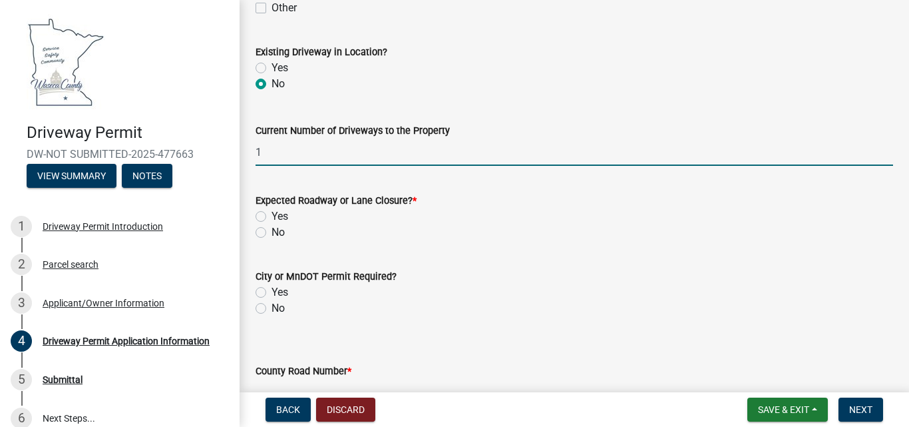
scroll to position [935, 0]
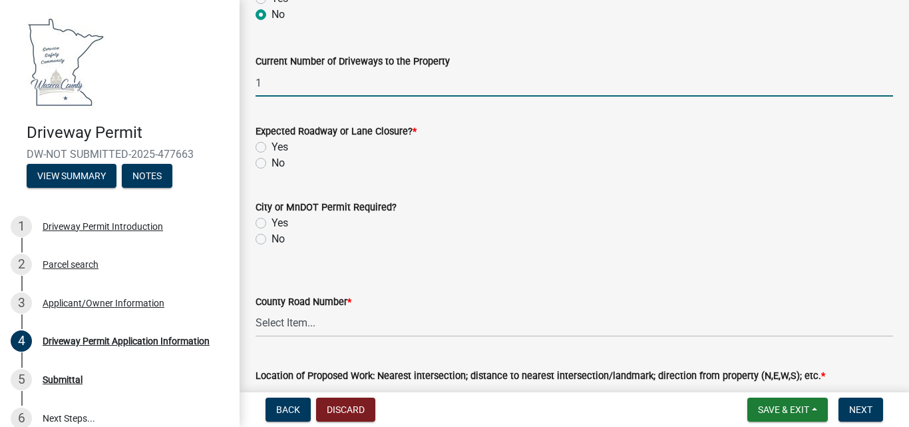
type input "1"
click at [272, 163] on label "No" at bounding box center [278, 163] width 13 height 16
click at [272, 163] on input "No" at bounding box center [276, 159] width 9 height 9
radio input "true"
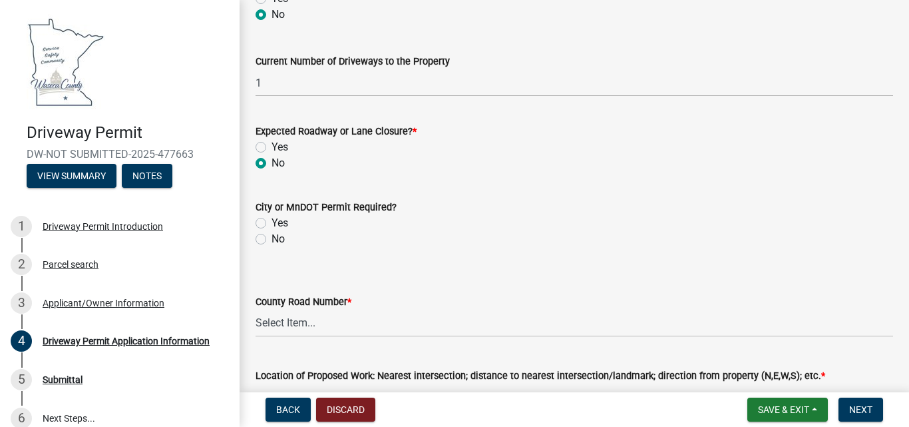
click at [272, 240] on label "No" at bounding box center [278, 239] width 13 height 16
click at [272, 240] on input "No" at bounding box center [276, 235] width 9 height 9
radio input "true"
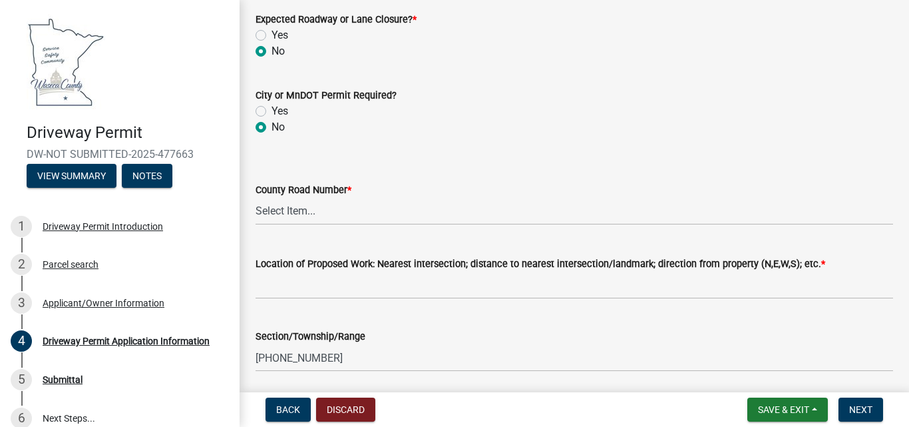
scroll to position [1068, 0]
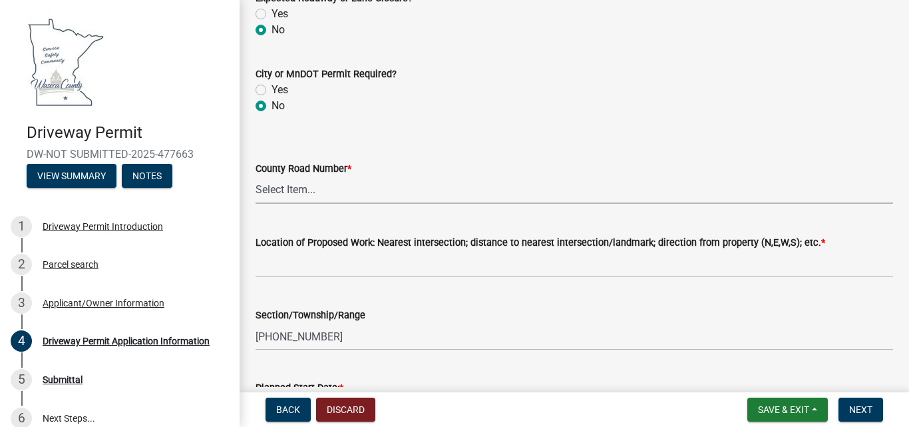
click at [278, 192] on select "Select Item... 1 2 3 4 5 6 7 8 9 10 11 12 13 14 15 16 17 18 19 20 22 23 24 26 2…" at bounding box center [575, 189] width 638 height 27
click at [256, 176] on select "Select Item... 1 2 3 4 5 6 7 8 9 10 11 12 13 14 15 16 17 18 19 20 22 23 24 26 2…" at bounding box center [575, 189] width 638 height 27
select select "cc9f80a3-8491-4069-b74f-e35777399d1e"
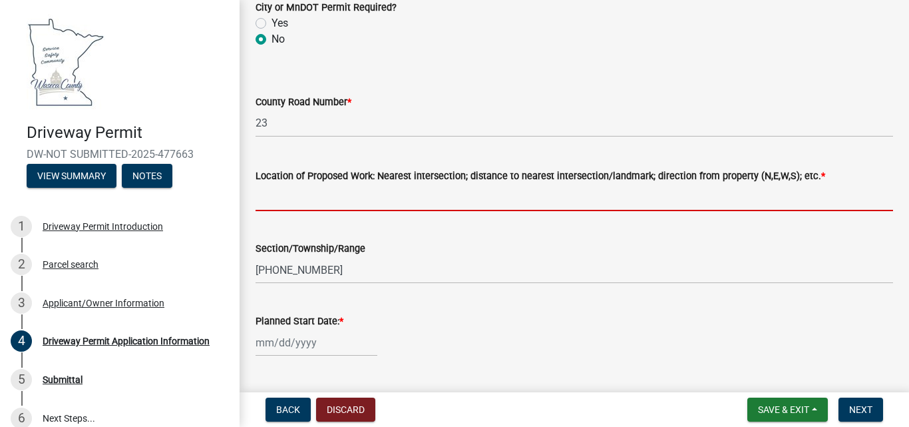
click at [276, 201] on input "Location of Proposed Work: Nearest intersection; distance to nearest intersecti…" at bounding box center [575, 197] width 638 height 27
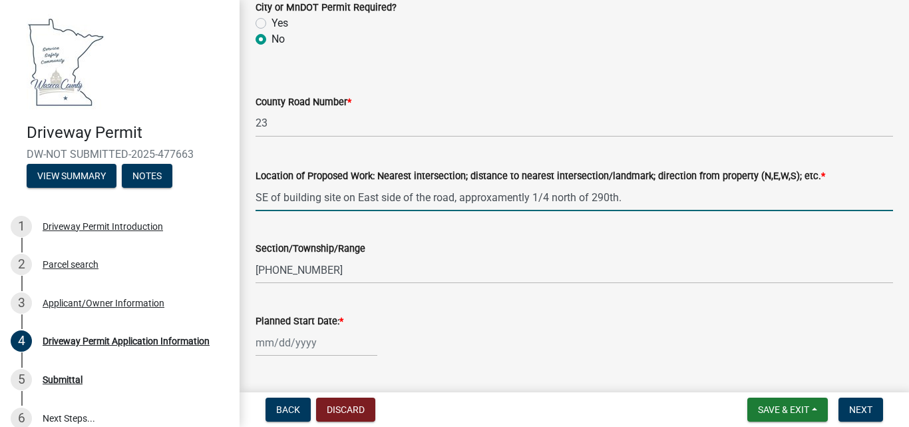
type input "SE of building site on East side of the road, approxamently 1/4 north of 290th."
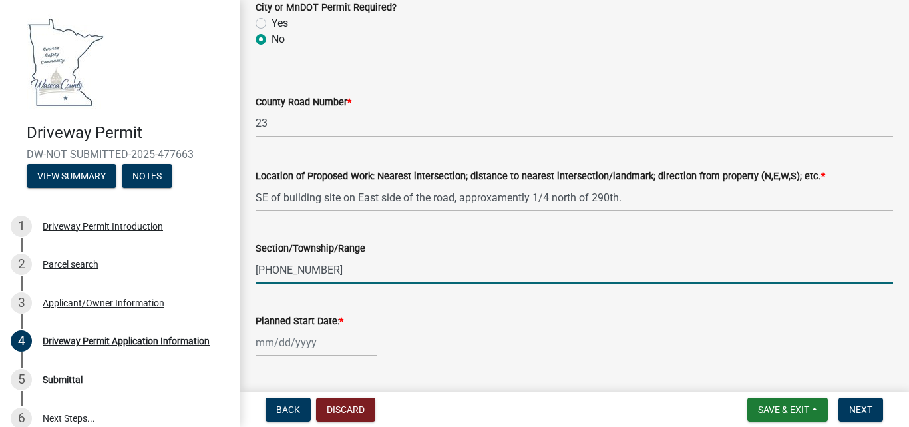
select select "9"
select select "2025"
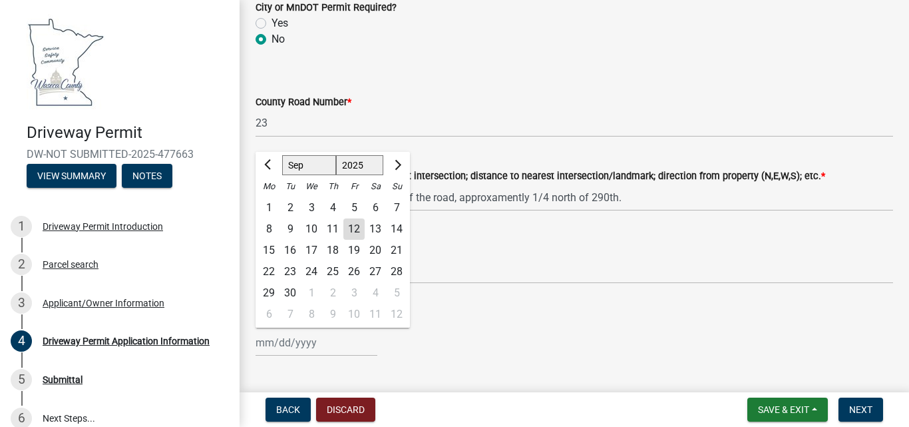
click at [289, 250] on div "16" at bounding box center [290, 250] width 21 height 21
type input "[DATE]"
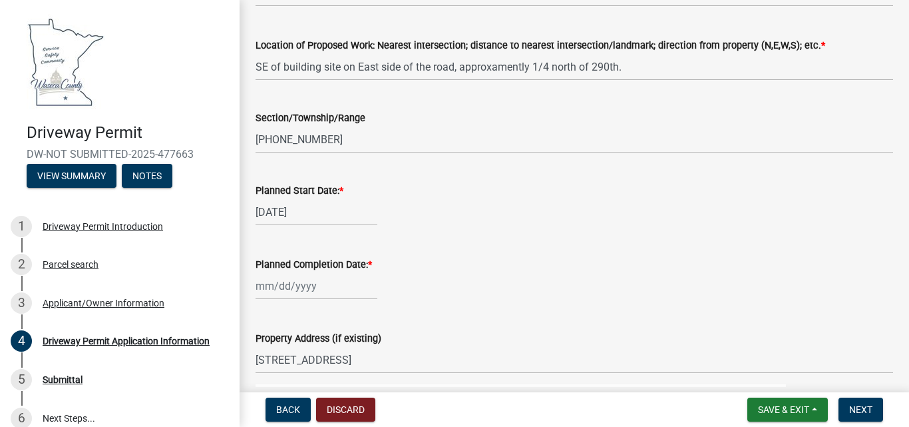
scroll to position [1267, 0]
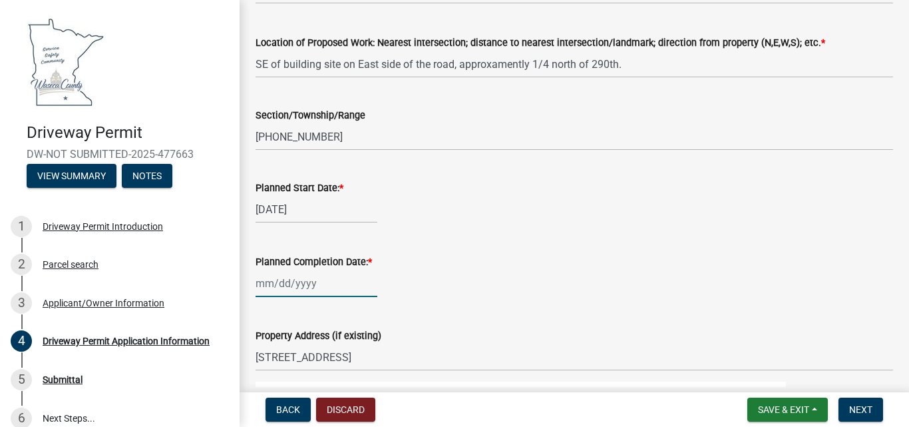
click at [310, 282] on div at bounding box center [317, 283] width 122 height 27
select select "9"
select select "2025"
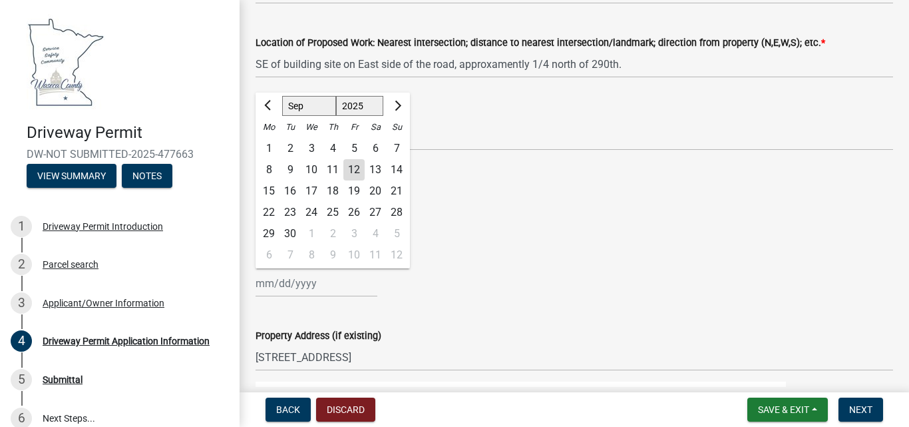
click at [313, 190] on div "17" at bounding box center [311, 190] width 21 height 21
type input "[DATE]"
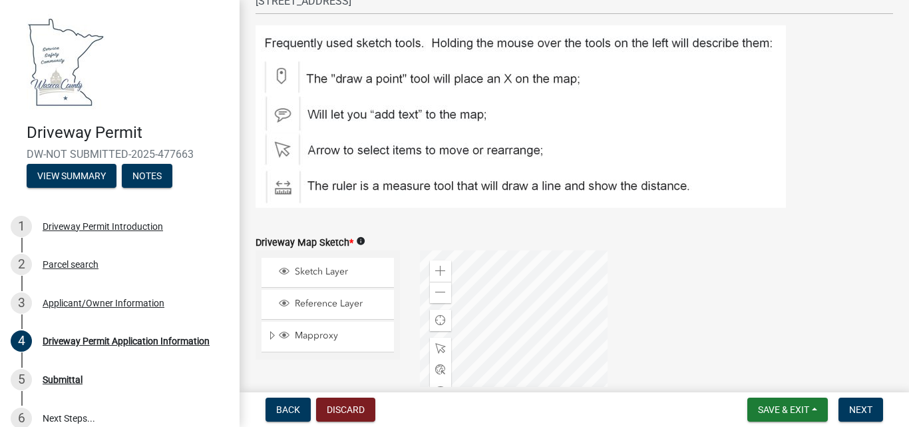
scroll to position [1600, 0]
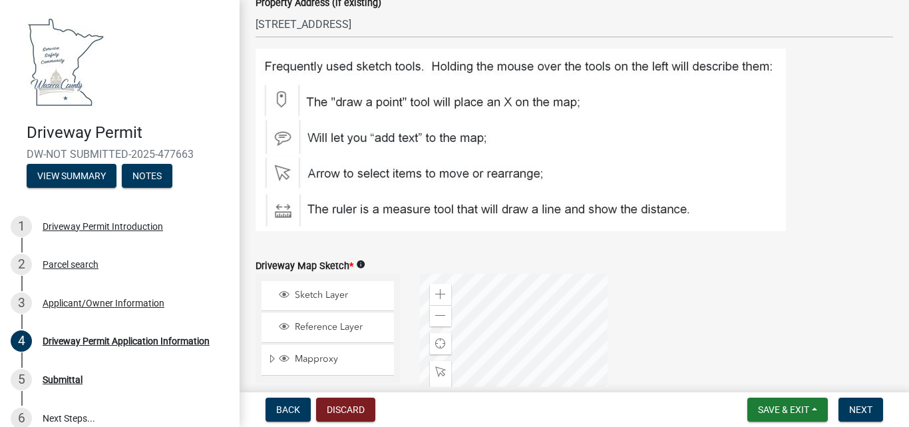
click at [279, 101] on img at bounding box center [521, 140] width 530 height 182
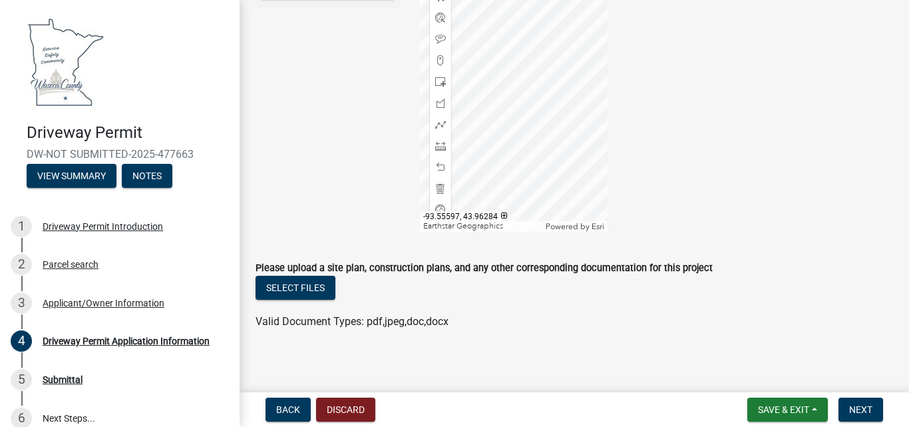
scroll to position [1981, 0]
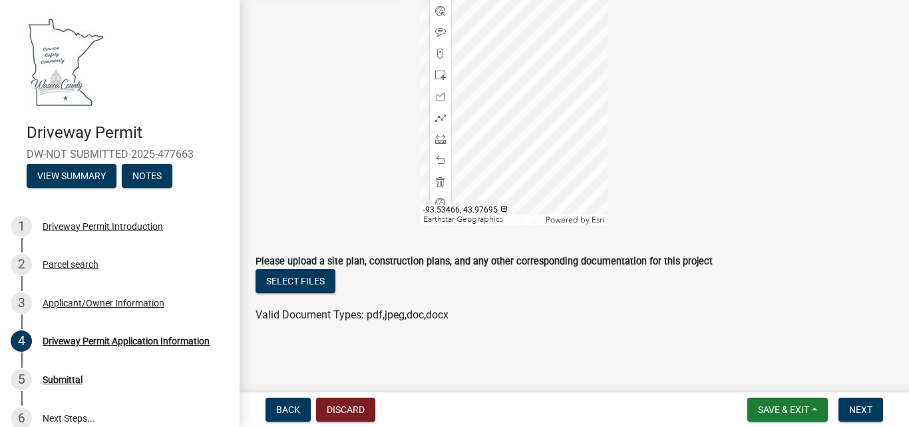
click at [520, 94] on div at bounding box center [514, 58] width 188 height 333
click at [288, 279] on button "Select files" at bounding box center [296, 281] width 80 height 24
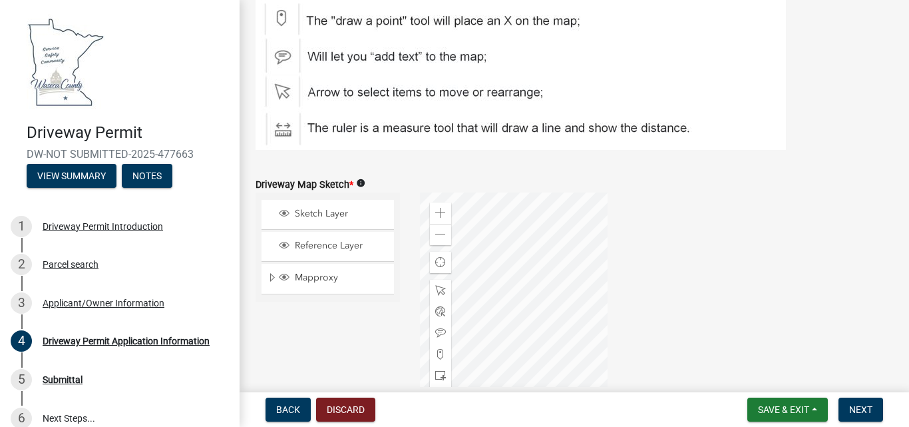
scroll to position [1715, 0]
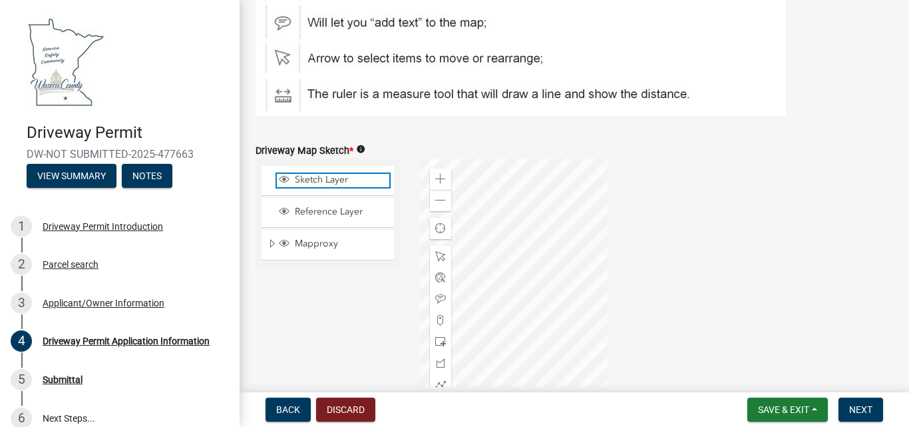
click at [315, 180] on span "Sketch Layer" at bounding box center [341, 180] width 98 height 12
click at [315, 181] on span "Sketch Layer" at bounding box center [341, 180] width 98 height 12
click at [475, 220] on div at bounding box center [514, 324] width 188 height 333
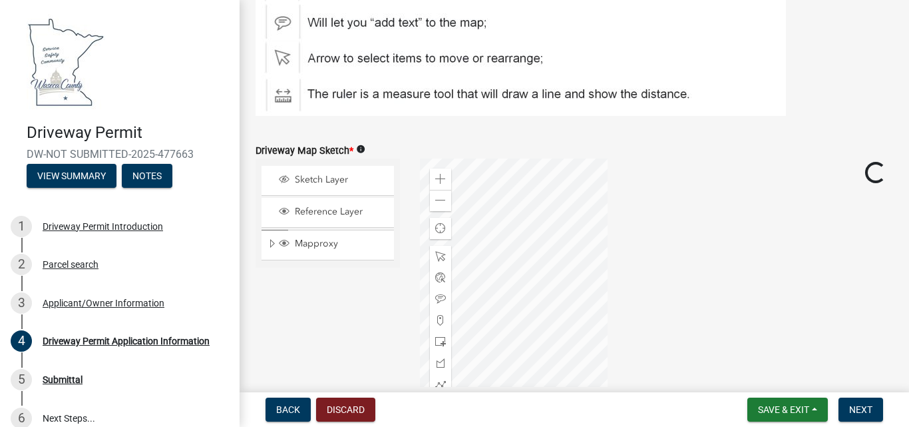
click at [475, 220] on div at bounding box center [514, 324] width 188 height 333
click at [522, 160] on div at bounding box center [514, 324] width 188 height 333
click at [860, 406] on span "Next" at bounding box center [860, 409] width 23 height 11
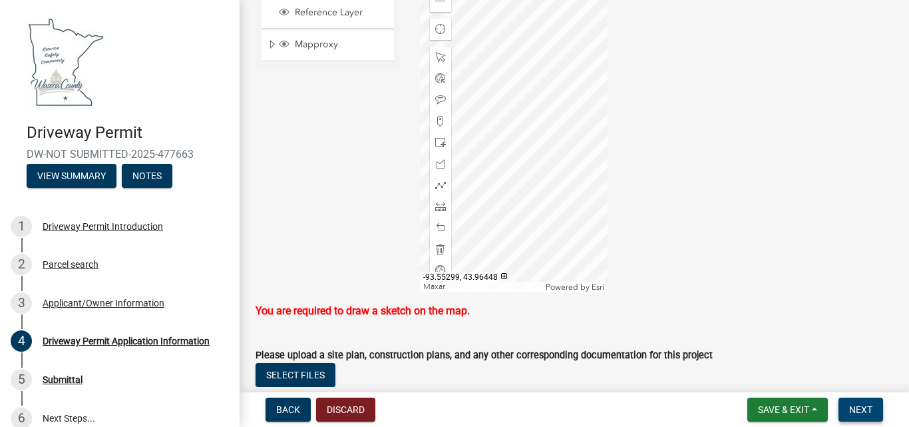
scroll to position [1848, 0]
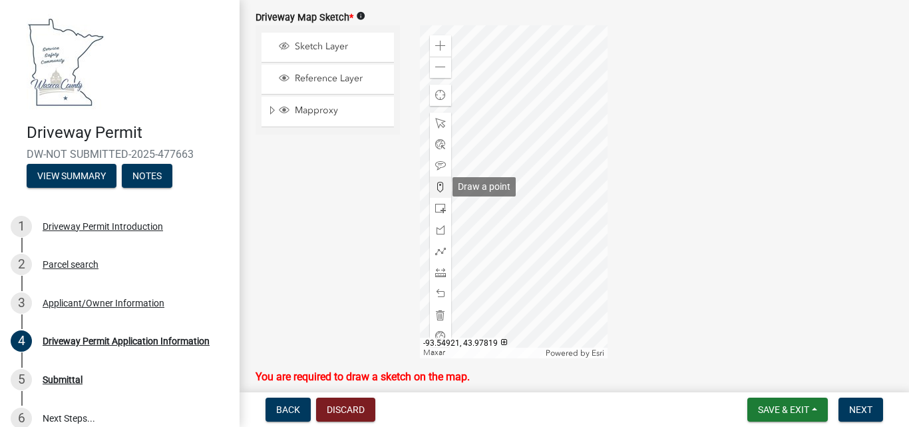
click at [437, 190] on span at bounding box center [440, 187] width 11 height 11
click at [524, 124] on div at bounding box center [514, 191] width 188 height 333
click at [525, 122] on div at bounding box center [514, 191] width 188 height 333
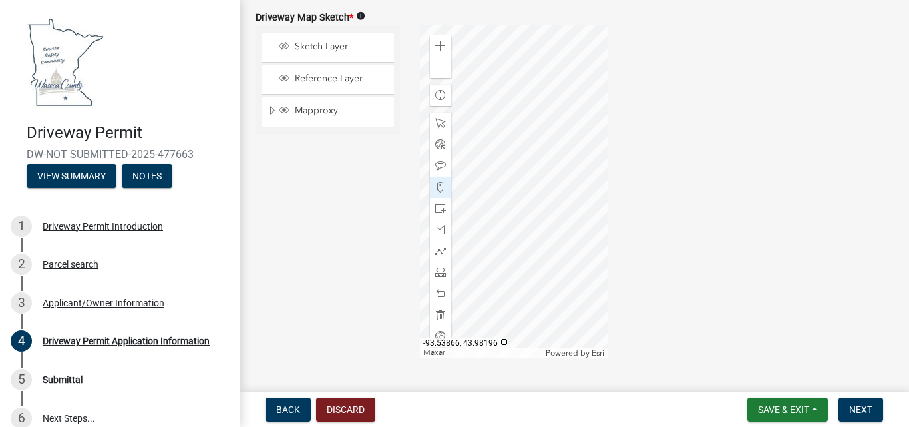
click at [525, 122] on div at bounding box center [514, 191] width 188 height 333
click at [520, 122] on div at bounding box center [514, 191] width 188 height 333
click at [436, 187] on span at bounding box center [440, 187] width 11 height 11
click at [436, 165] on span at bounding box center [440, 165] width 11 height 11
click at [517, 123] on div at bounding box center [514, 191] width 188 height 333
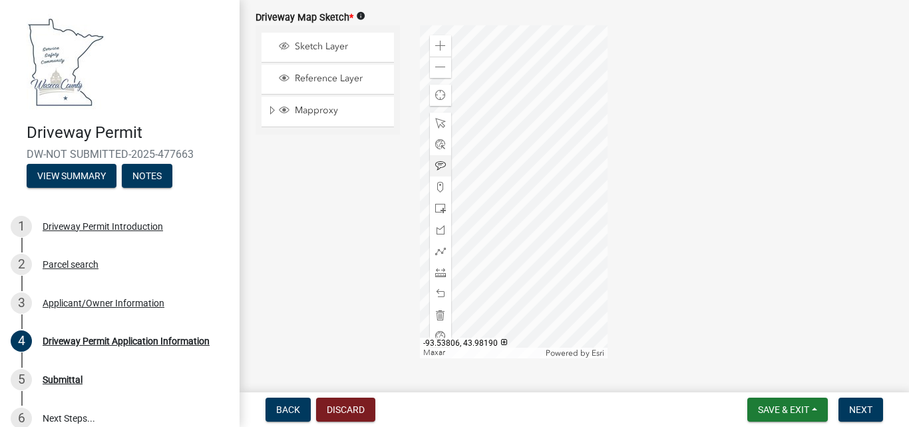
click at [522, 122] on div at bounding box center [514, 191] width 188 height 333
click at [435, 43] on span at bounding box center [440, 46] width 11 height 11
click at [500, 132] on div at bounding box center [514, 191] width 188 height 333
click at [435, 46] on span at bounding box center [440, 46] width 11 height 11
click at [561, 116] on div at bounding box center [514, 191] width 188 height 333
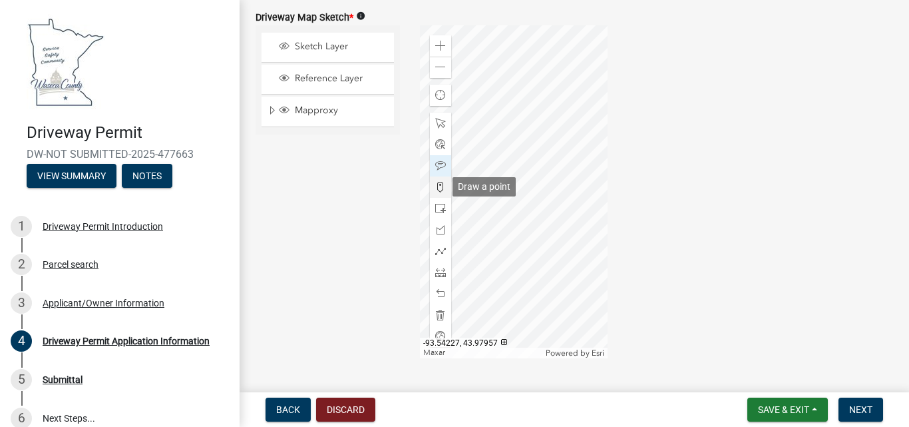
click at [439, 190] on span at bounding box center [440, 187] width 11 height 11
click at [543, 110] on div at bounding box center [514, 191] width 188 height 333
click at [542, 110] on div at bounding box center [514, 191] width 188 height 333
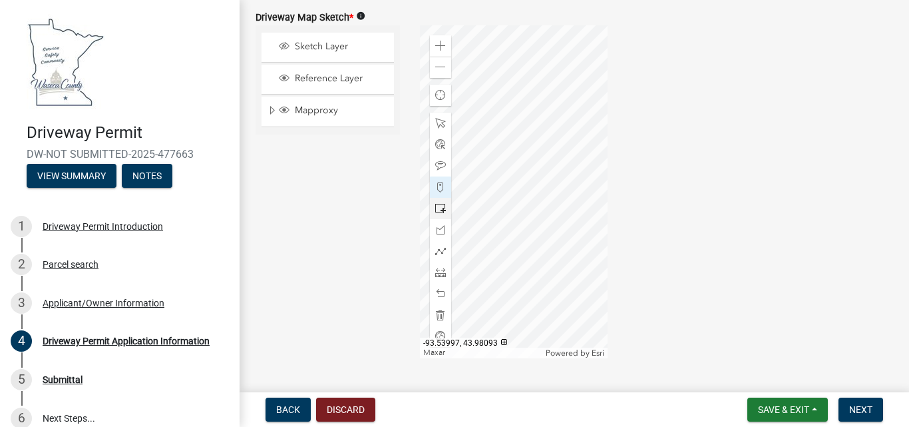
click at [446, 216] on div at bounding box center [514, 191] width 188 height 333
click at [510, 152] on div at bounding box center [514, 191] width 188 height 333
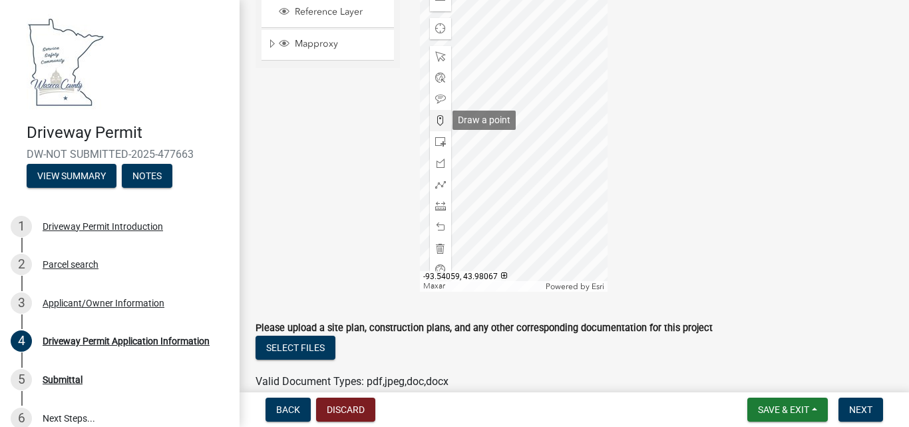
click at [435, 120] on span at bounding box center [440, 120] width 11 height 11
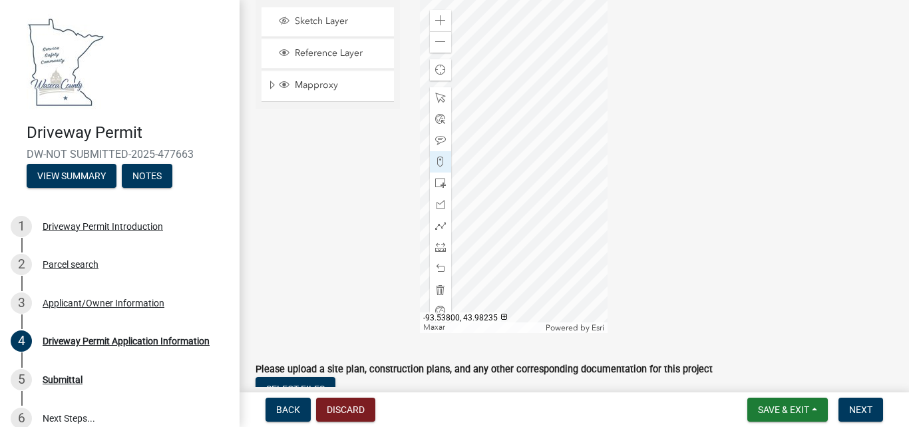
click at [507, 129] on div at bounding box center [514, 166] width 188 height 333
click at [501, 125] on div at bounding box center [514, 166] width 188 height 333
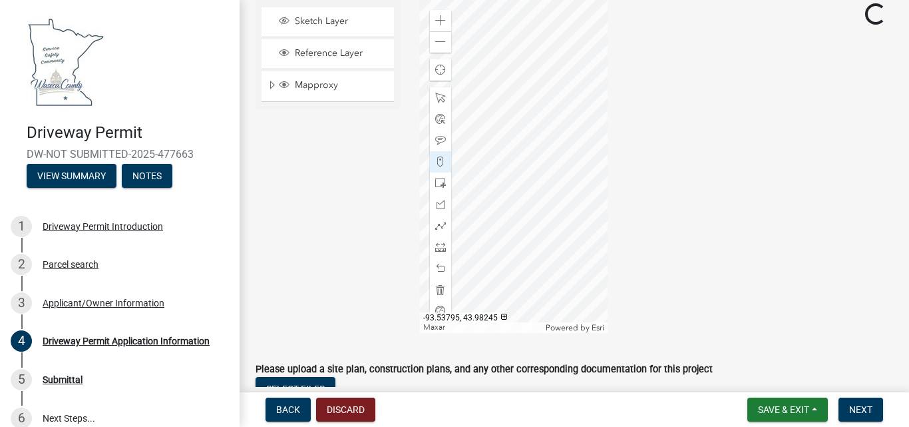
click at [501, 125] on div at bounding box center [514, 166] width 188 height 333
drag, startPoint x: 435, startPoint y: 161, endPoint x: 445, endPoint y: 156, distance: 10.7
click at [436, 161] on span at bounding box center [440, 161] width 11 height 11
click at [502, 126] on div at bounding box center [514, 166] width 188 height 333
click at [439, 201] on span at bounding box center [440, 204] width 11 height 11
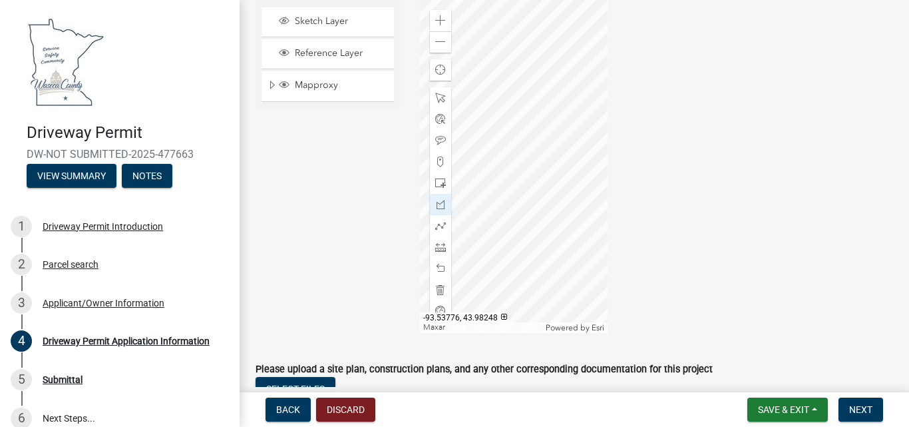
click at [497, 121] on div at bounding box center [514, 166] width 188 height 333
click at [493, 118] on div at bounding box center [514, 166] width 188 height 333
click at [494, 118] on div at bounding box center [514, 166] width 188 height 333
click at [490, 128] on div at bounding box center [514, 166] width 188 height 333
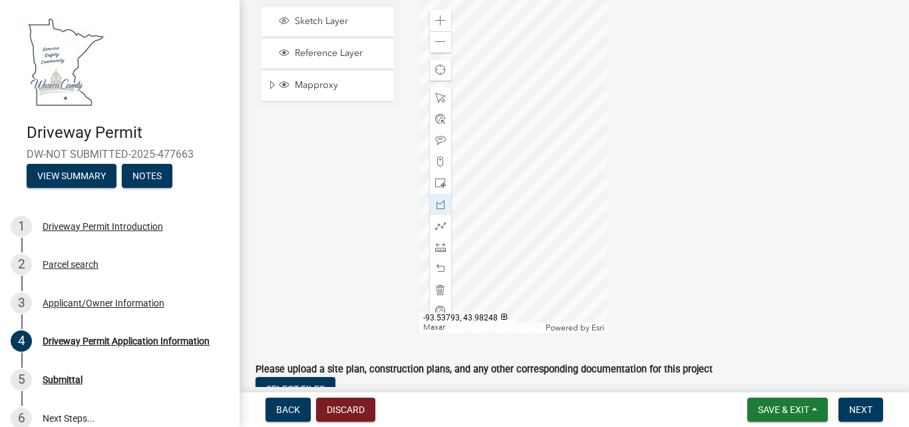
click at [492, 121] on div at bounding box center [514, 166] width 188 height 333
click at [499, 118] on div at bounding box center [514, 166] width 188 height 333
click at [495, 118] on div at bounding box center [514, 166] width 188 height 333
click at [491, 124] on div at bounding box center [514, 166] width 188 height 333
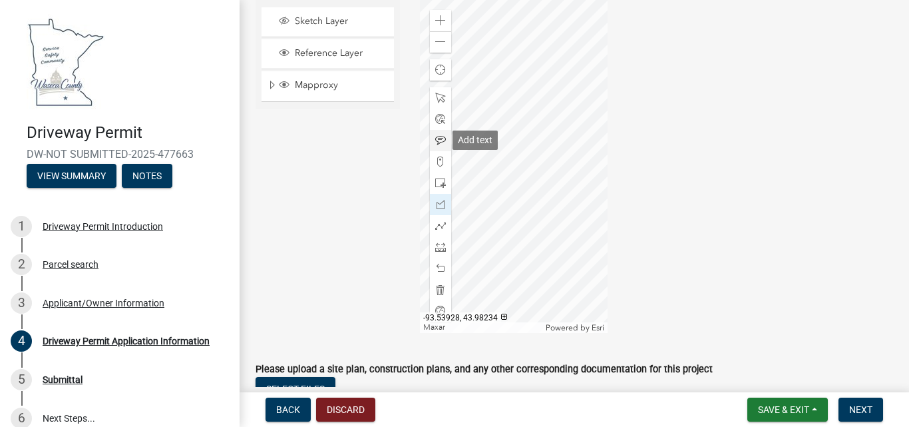
click at [437, 139] on span at bounding box center [440, 140] width 11 height 11
click at [494, 120] on div at bounding box center [514, 166] width 188 height 333
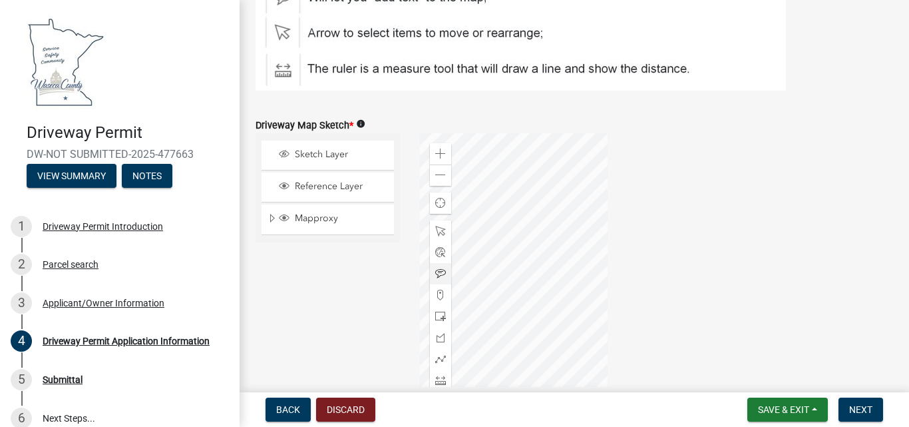
scroll to position [1807, 0]
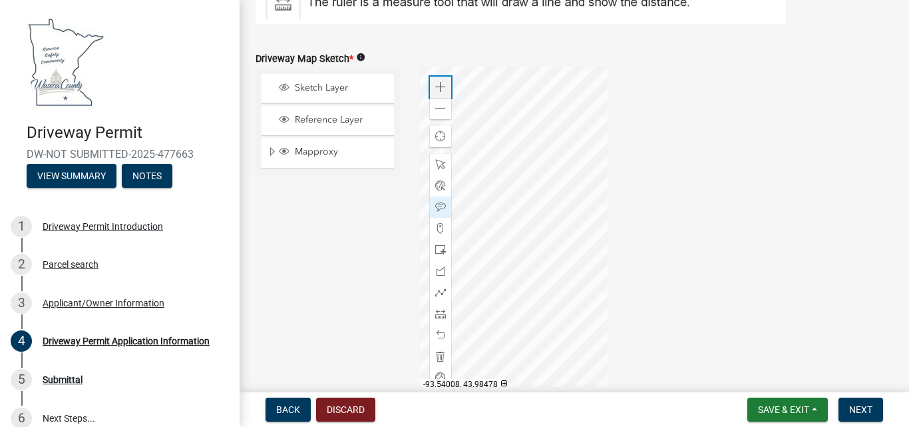
click at [439, 87] on span at bounding box center [440, 87] width 11 height 11
click at [441, 168] on span at bounding box center [440, 164] width 11 height 11
click at [471, 146] on div at bounding box center [514, 233] width 188 height 333
click at [438, 230] on span at bounding box center [440, 228] width 11 height 11
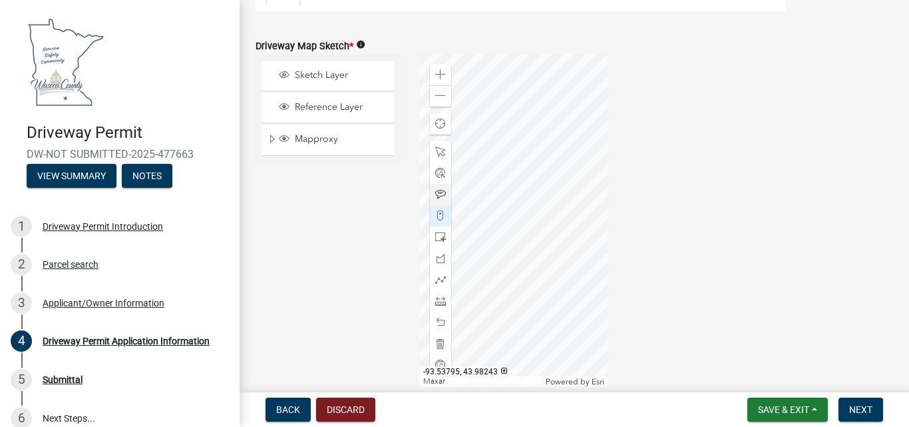
click at [471, 134] on div at bounding box center [514, 220] width 188 height 333
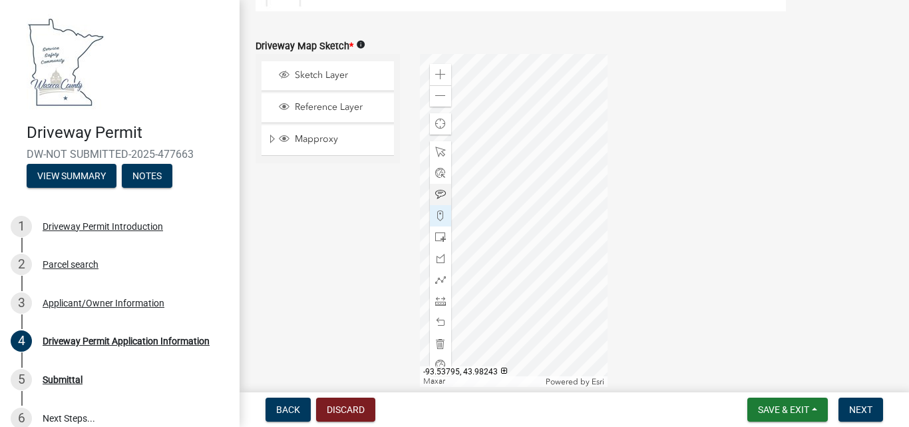
click at [471, 134] on div at bounding box center [514, 220] width 188 height 333
click at [321, 139] on span "Mapproxy" at bounding box center [341, 139] width 98 height 12
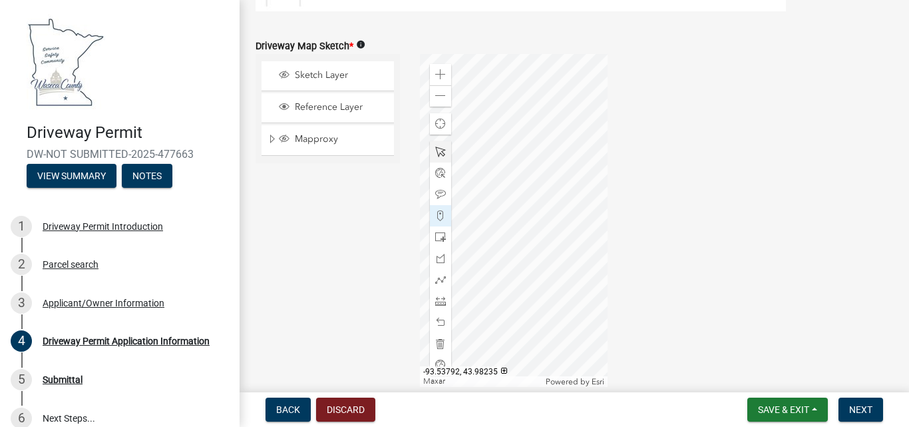
click at [473, 141] on div at bounding box center [514, 220] width 188 height 333
click at [436, 214] on span at bounding box center [440, 215] width 11 height 11
click at [469, 143] on div at bounding box center [514, 220] width 188 height 333
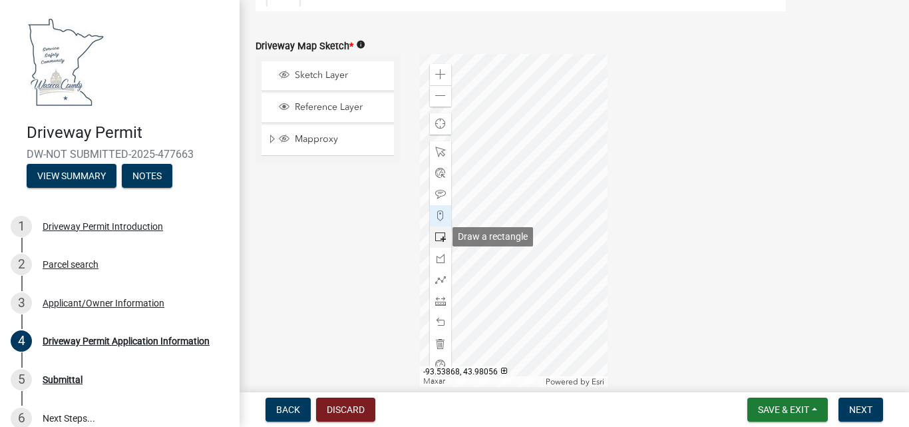
click at [437, 236] on span at bounding box center [440, 237] width 11 height 11
click at [487, 128] on div at bounding box center [514, 220] width 188 height 333
click at [495, 122] on div at bounding box center [514, 220] width 188 height 333
click at [439, 235] on span at bounding box center [440, 237] width 11 height 11
click at [484, 124] on div at bounding box center [514, 220] width 188 height 333
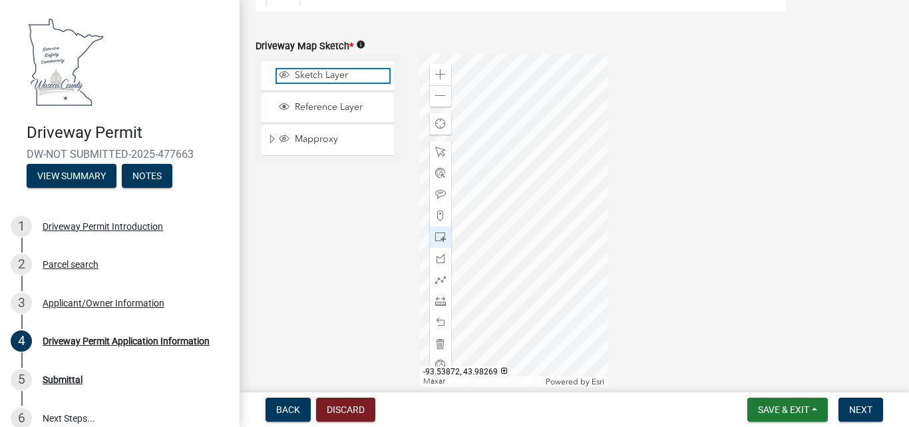
click at [323, 76] on span "Sketch Layer" at bounding box center [341, 75] width 98 height 12
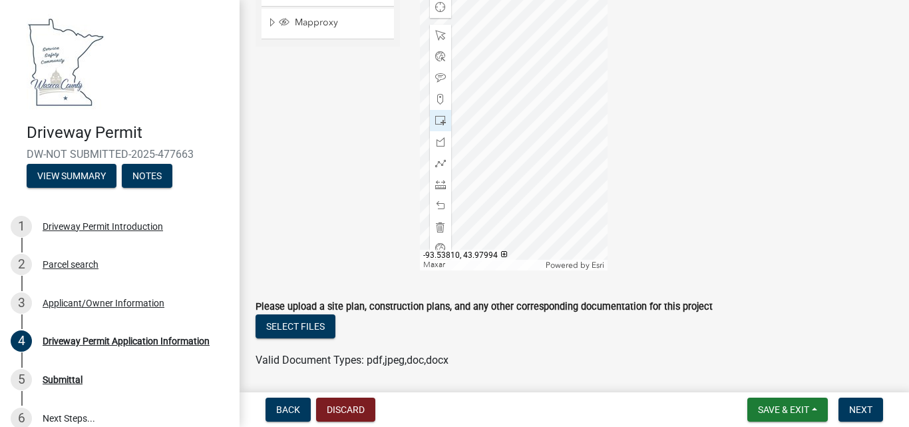
scroll to position [1953, 0]
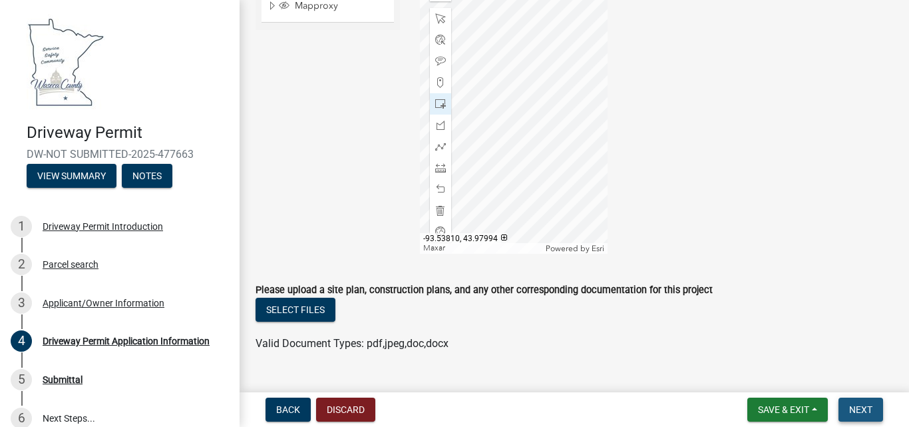
click at [851, 407] on span "Next" at bounding box center [860, 409] width 23 height 11
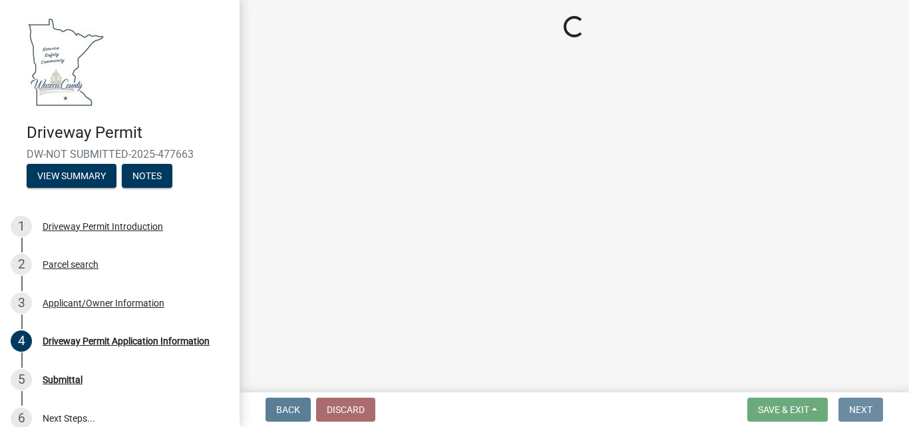
scroll to position [0, 0]
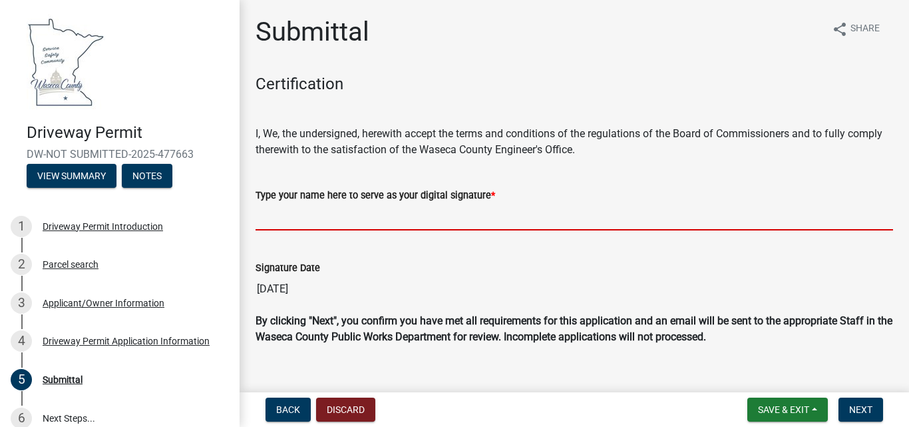
click at [295, 215] on input "Type your name here to serve as your digital signature *" at bounding box center [575, 216] width 638 height 27
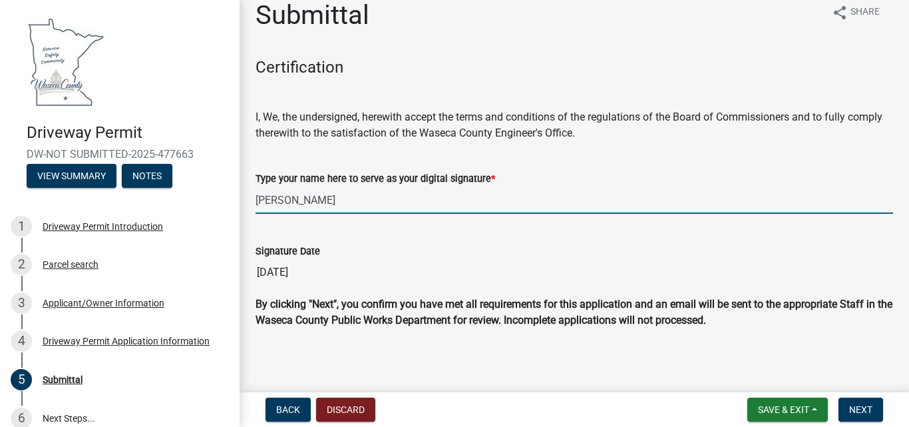
scroll to position [21, 0]
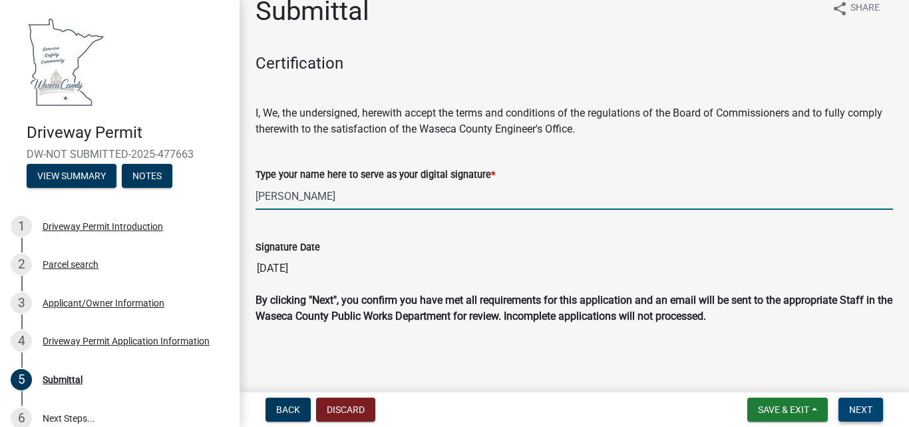
type input "[PERSON_NAME]"
click at [868, 409] on span "Next" at bounding box center [860, 409] width 23 height 11
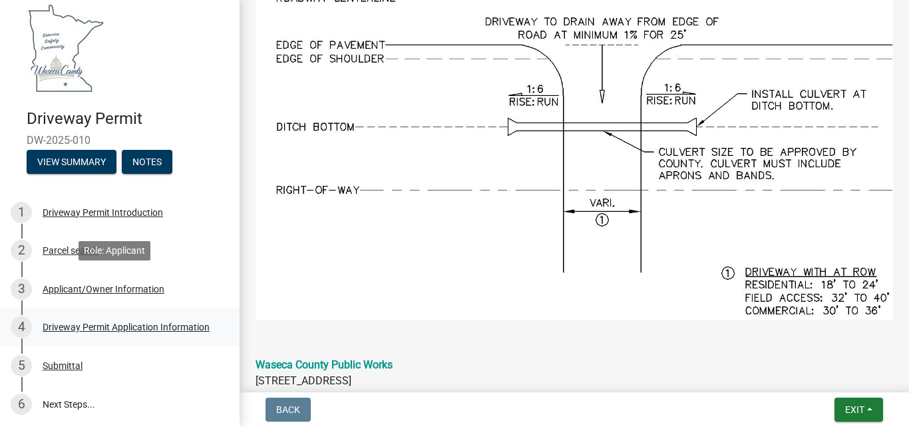
scroll to position [15, 0]
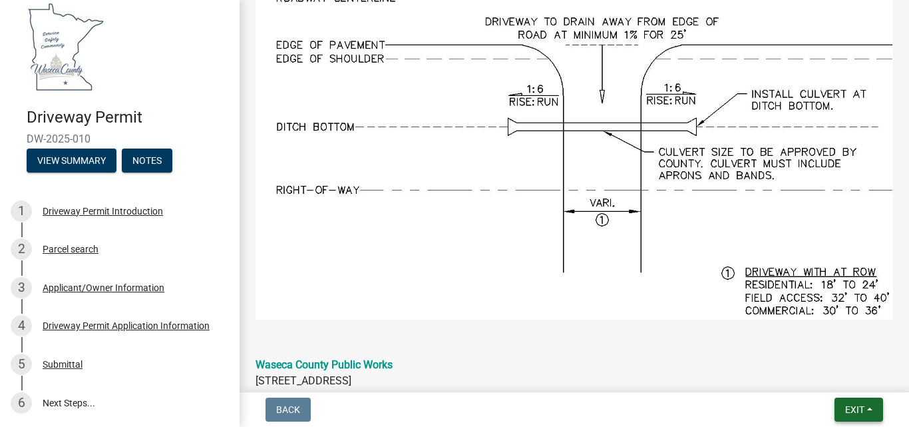
click at [852, 409] on span "Exit" at bounding box center [854, 409] width 19 height 11
click at [805, 371] on button "Save & Exit" at bounding box center [830, 375] width 106 height 32
